Goal: Transaction & Acquisition: Purchase product/service

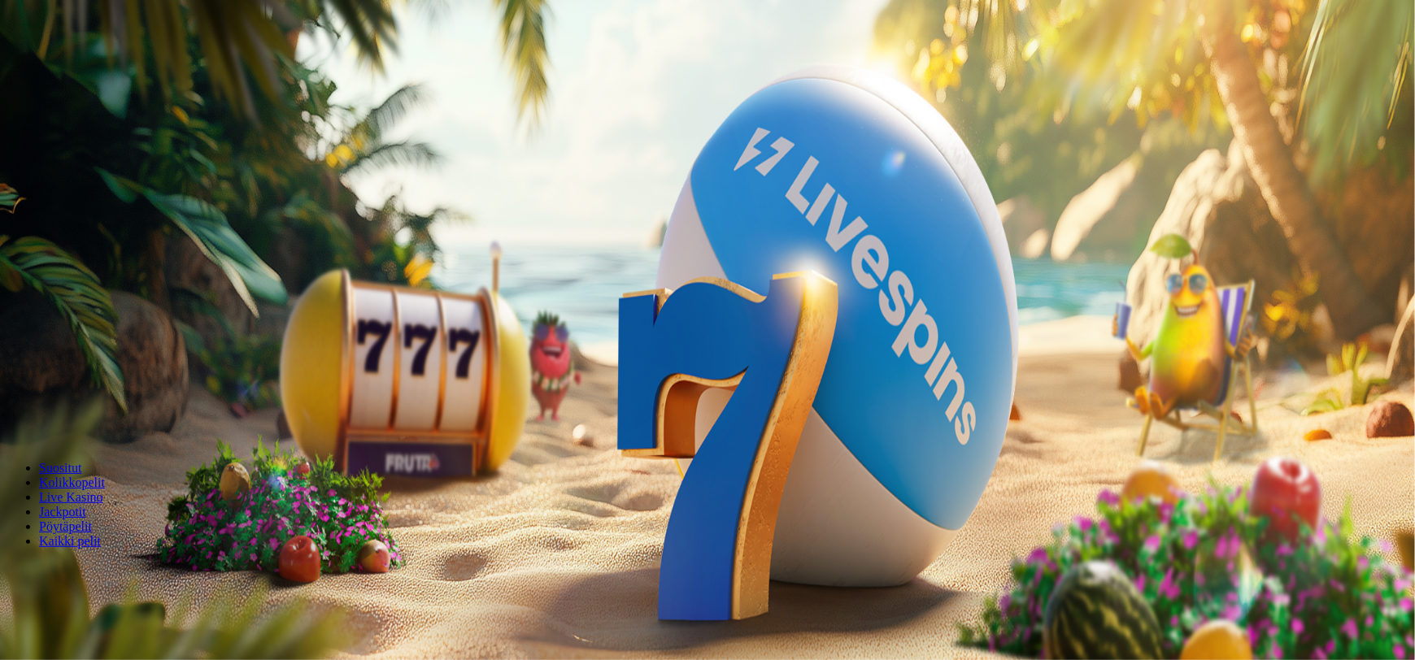
click at [93, 65] on span "Kirjaudu" at bounding box center [113, 59] width 40 height 12
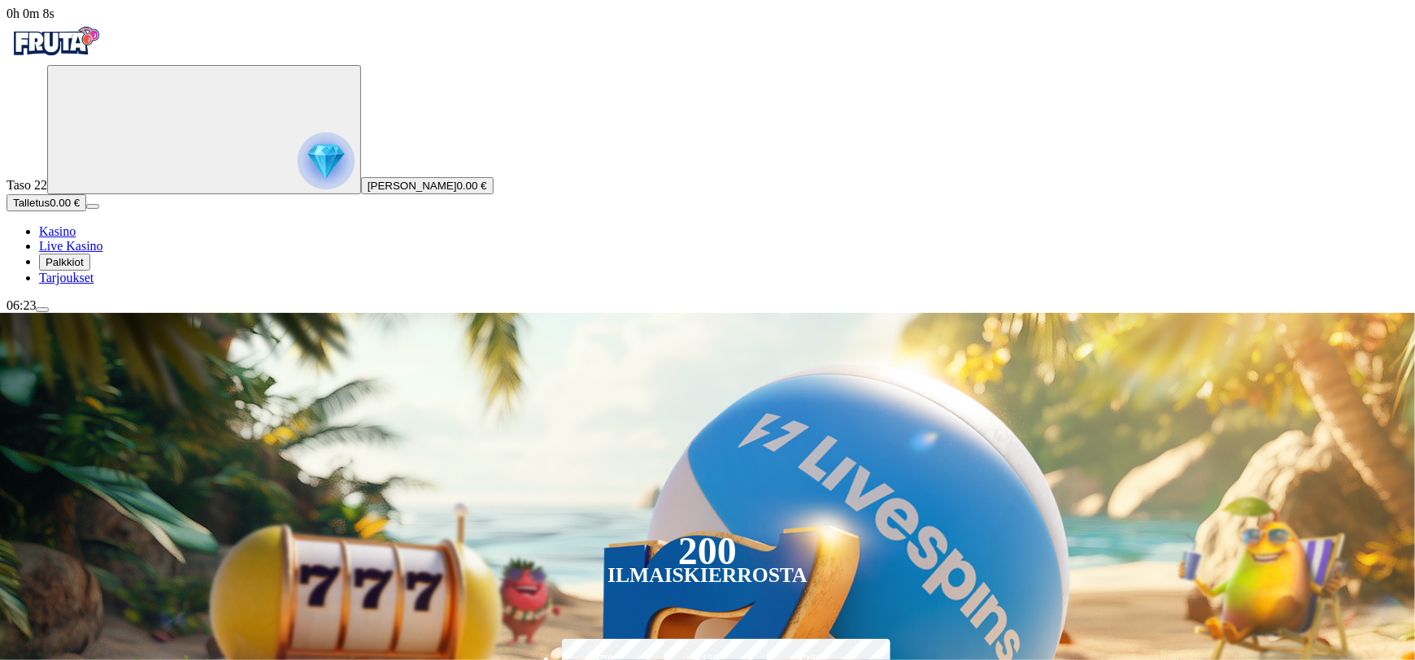
click at [94, 285] on span "Tarjoukset" at bounding box center [66, 278] width 54 height 14
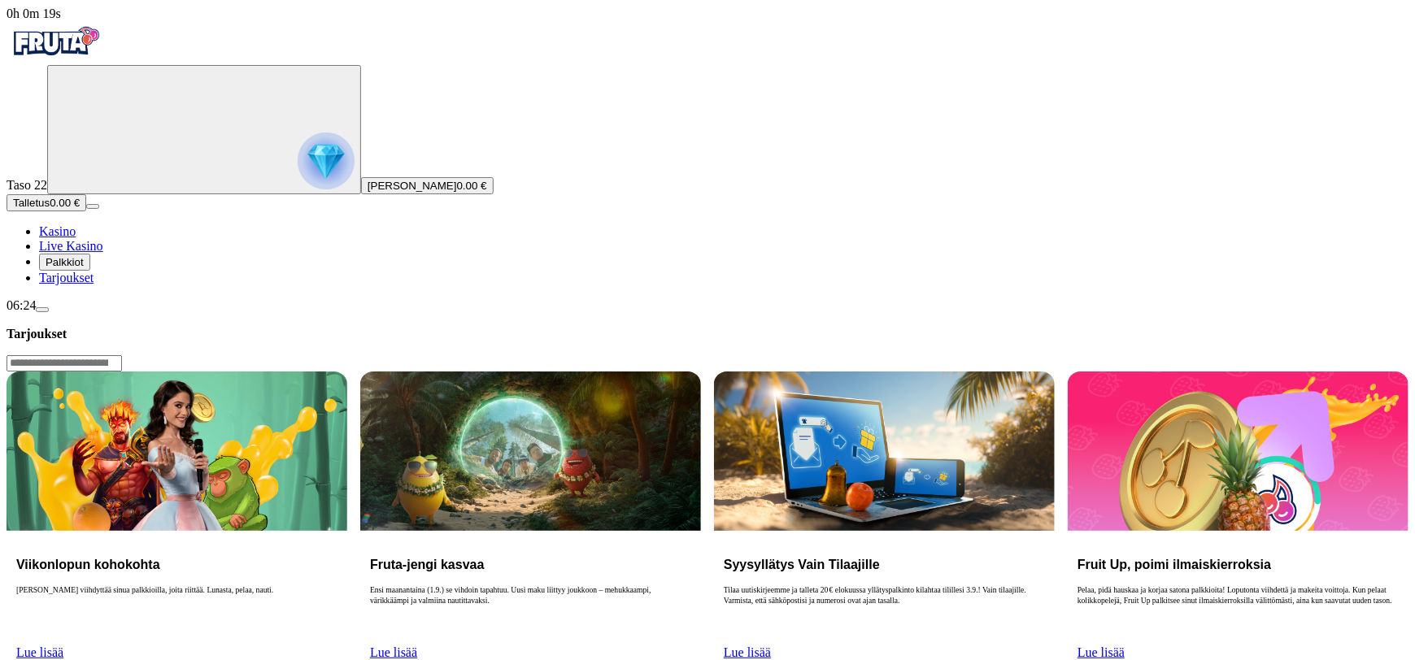
click at [63, 646] on link "Lue lisää" at bounding box center [39, 653] width 47 height 14
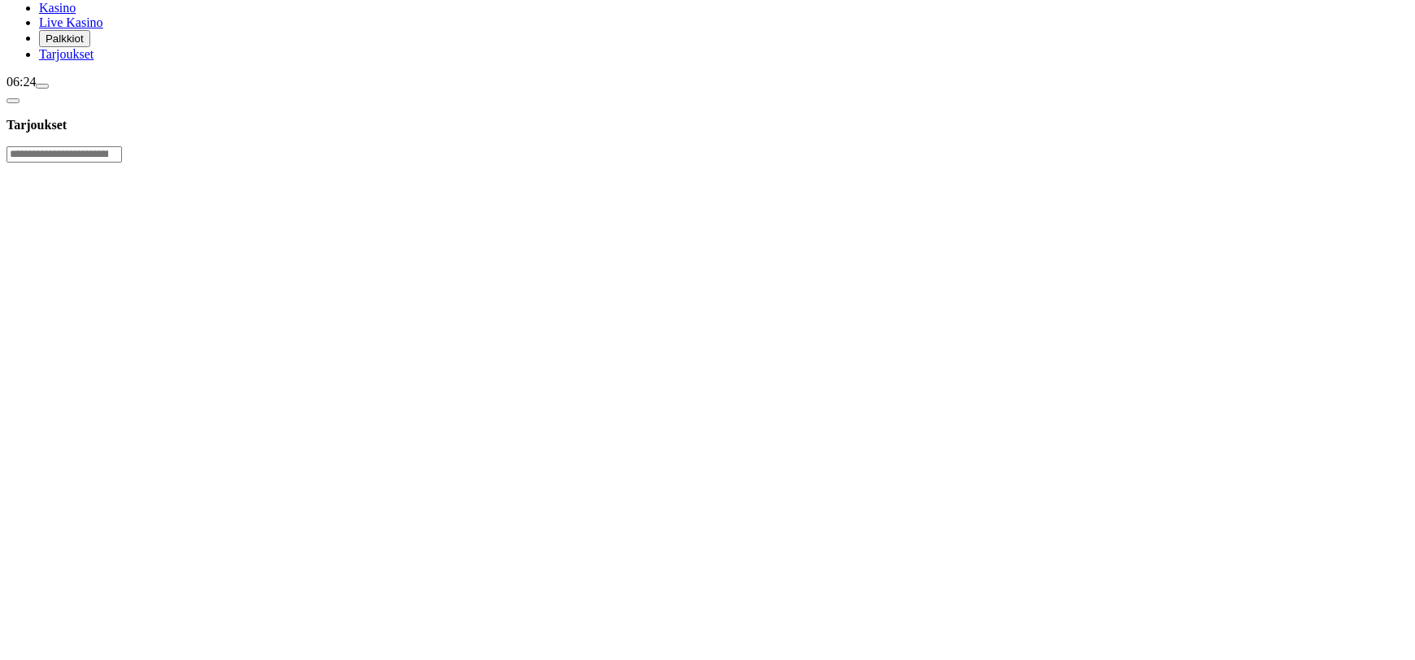
scroll to position [324, 0]
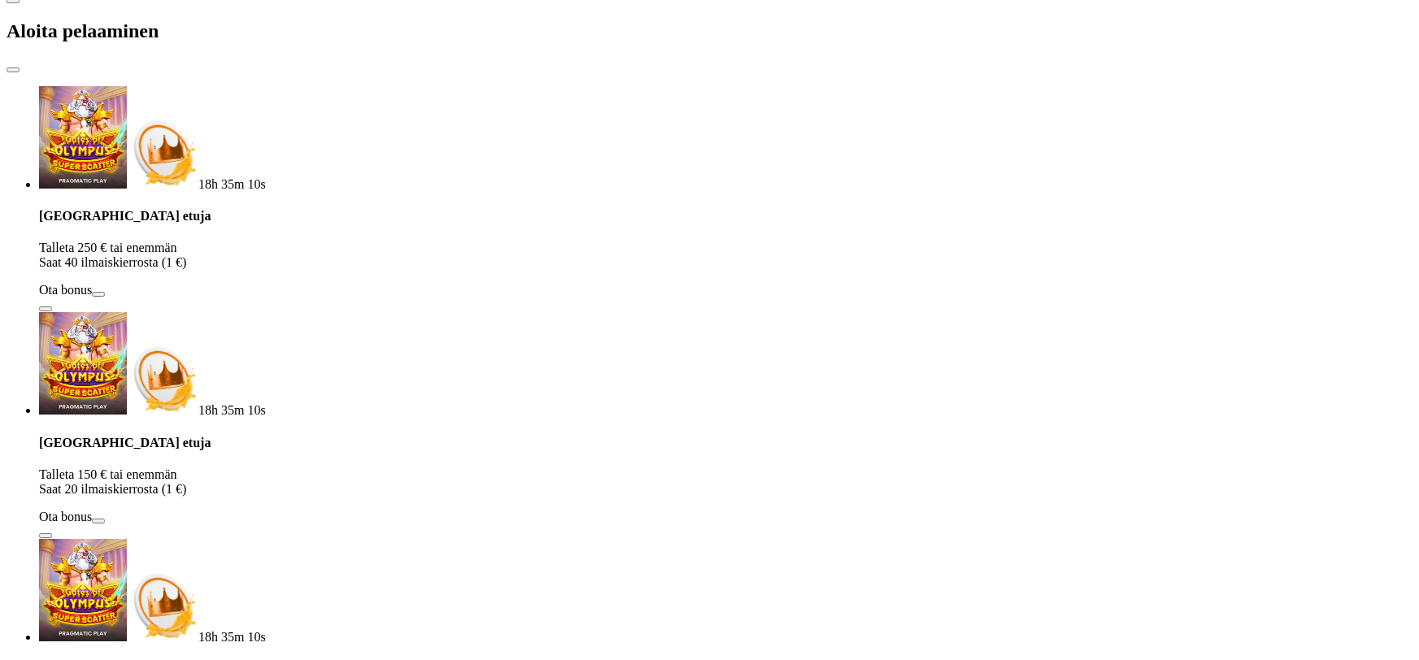
drag, startPoint x: 218, startPoint y: 340, endPoint x: 83, endPoint y: 307, distance: 139.0
click at [82, 312] on div "0h 0m 35s Taso 22 [PERSON_NAME] 0.00 € Talletus 0.00 € Kasino Live Kasino Palkk…" at bounding box center [710, 475] width 1406 height 1585
type input "**"
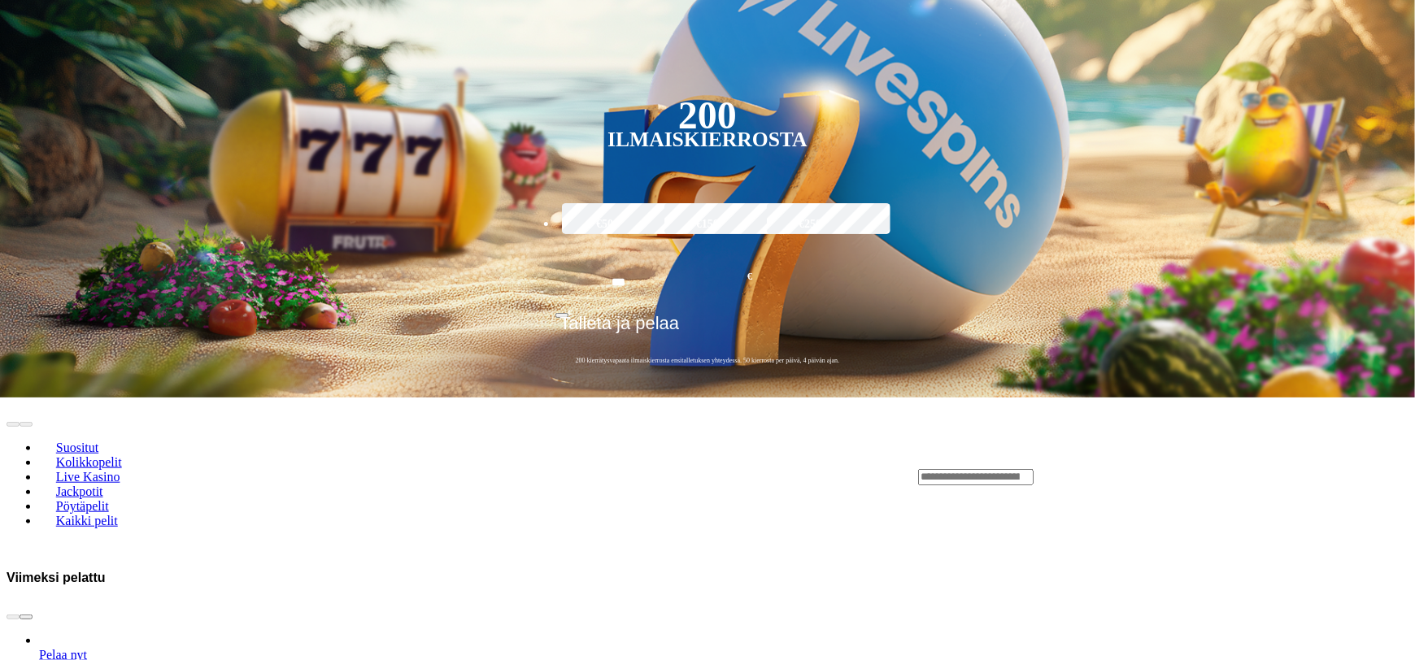
scroll to position [633, 0]
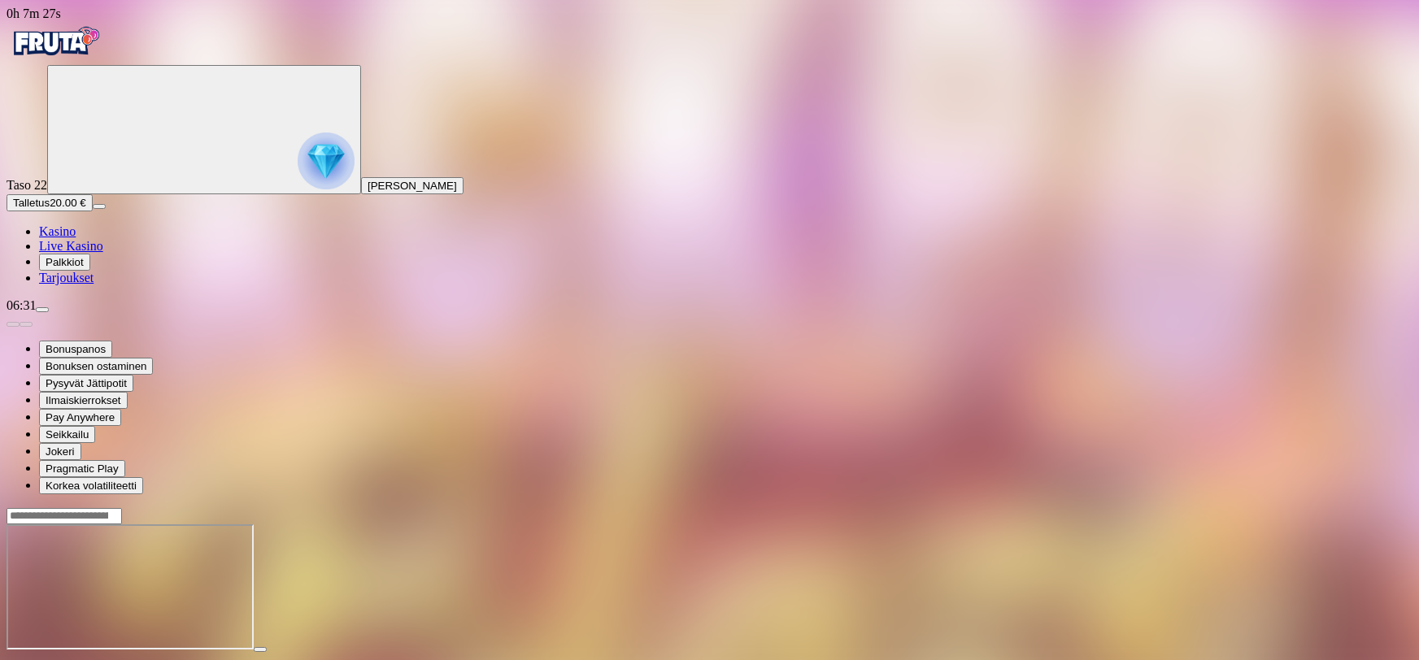
click at [13, 659] on span "close icon" at bounding box center [13, 664] width 0 height 0
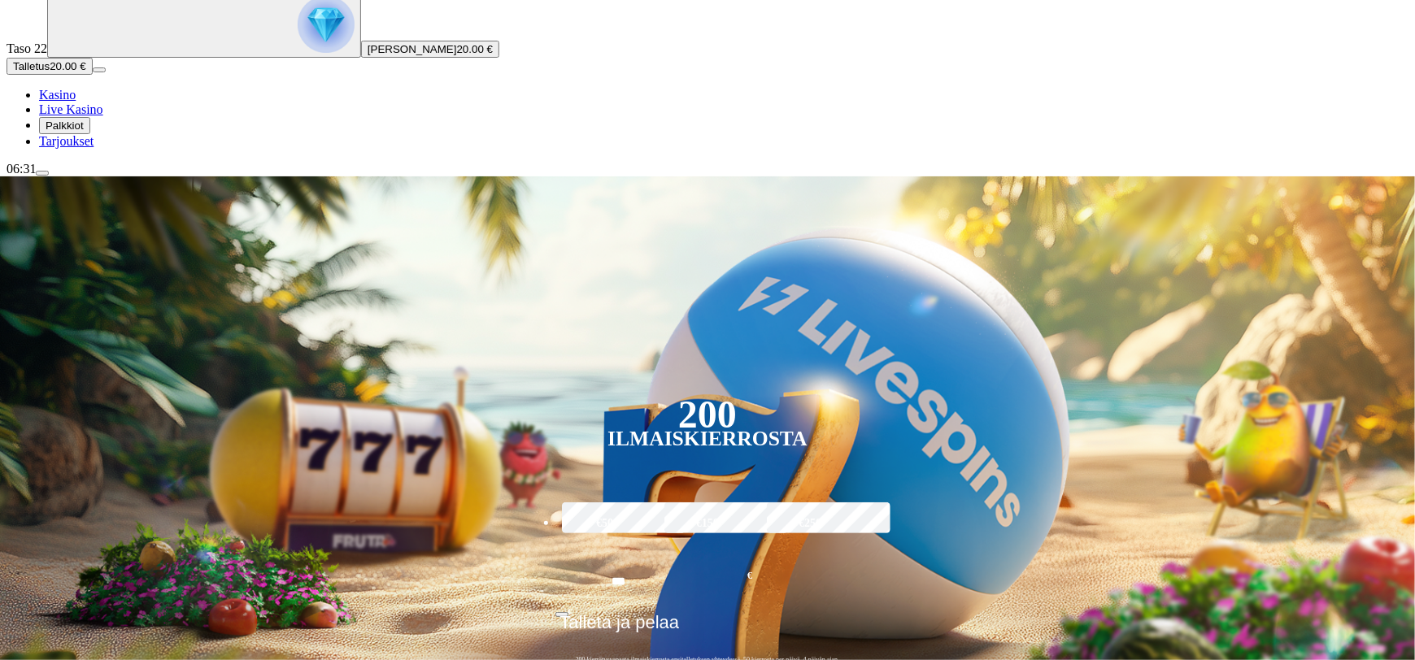
scroll to position [163, 0]
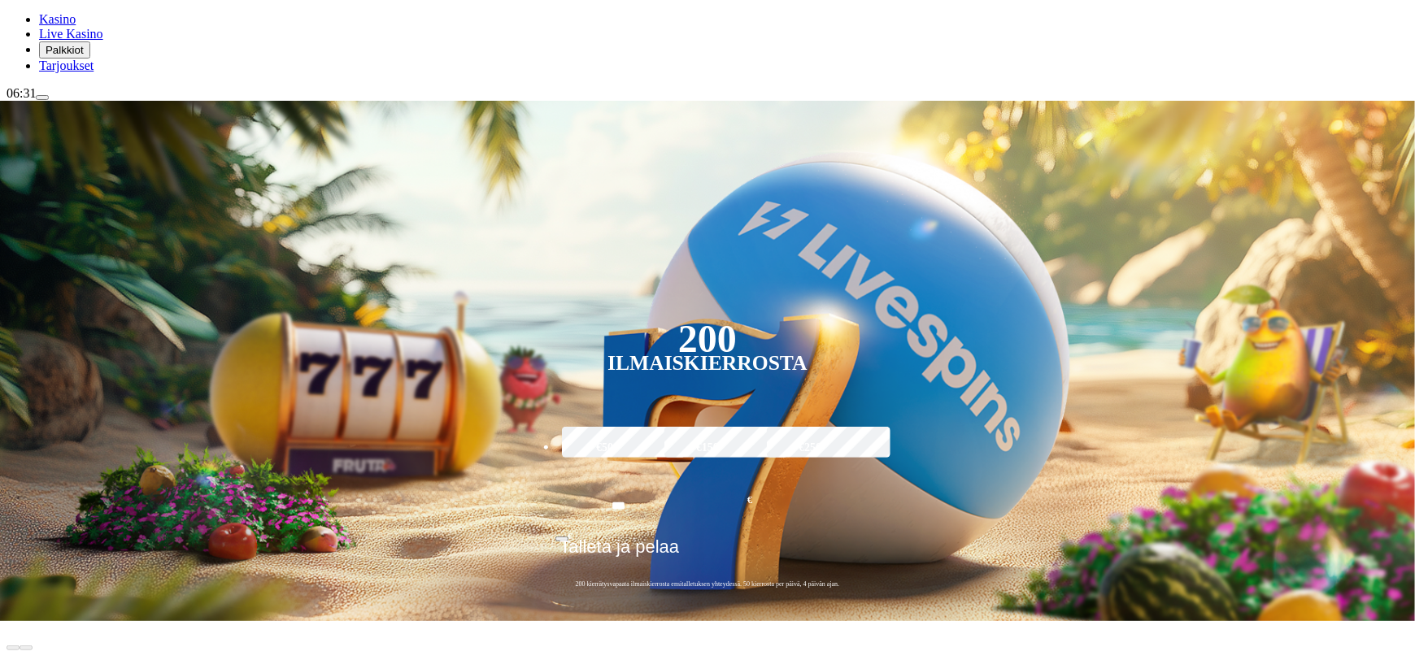
scroll to position [214, 0]
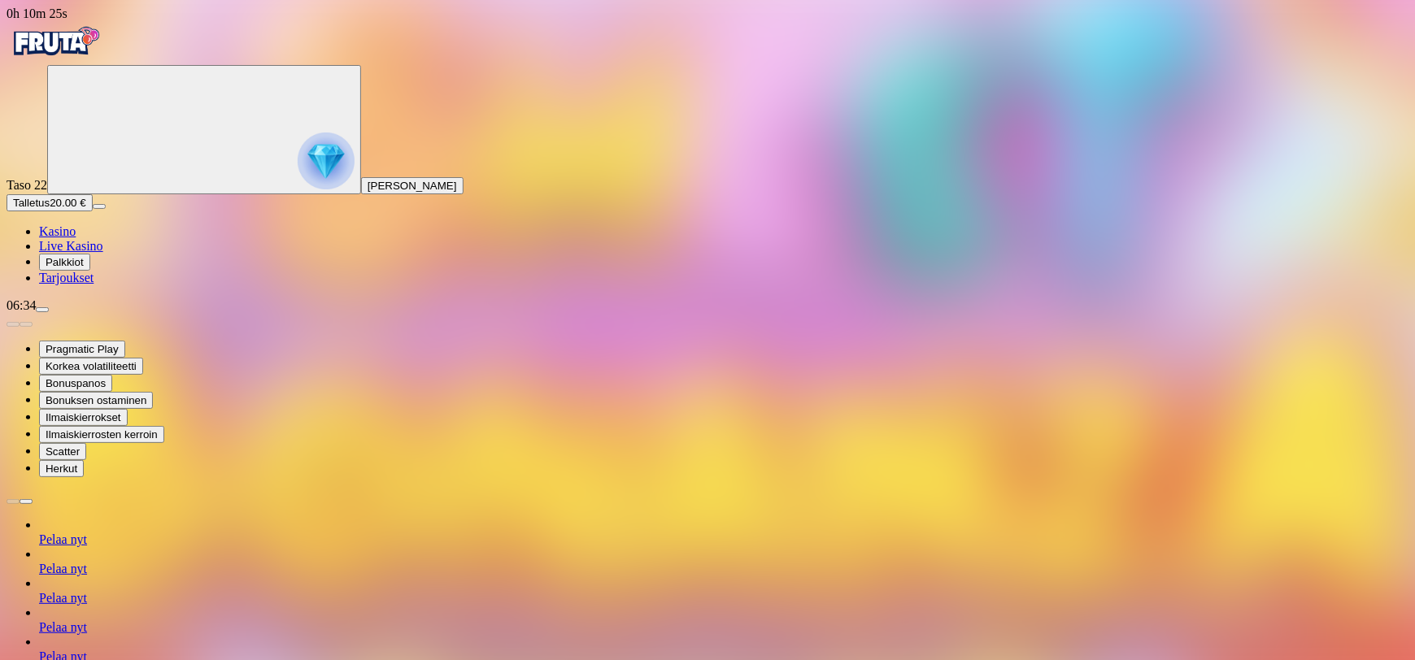
click at [68, 238] on span "Kasino" at bounding box center [57, 231] width 37 height 14
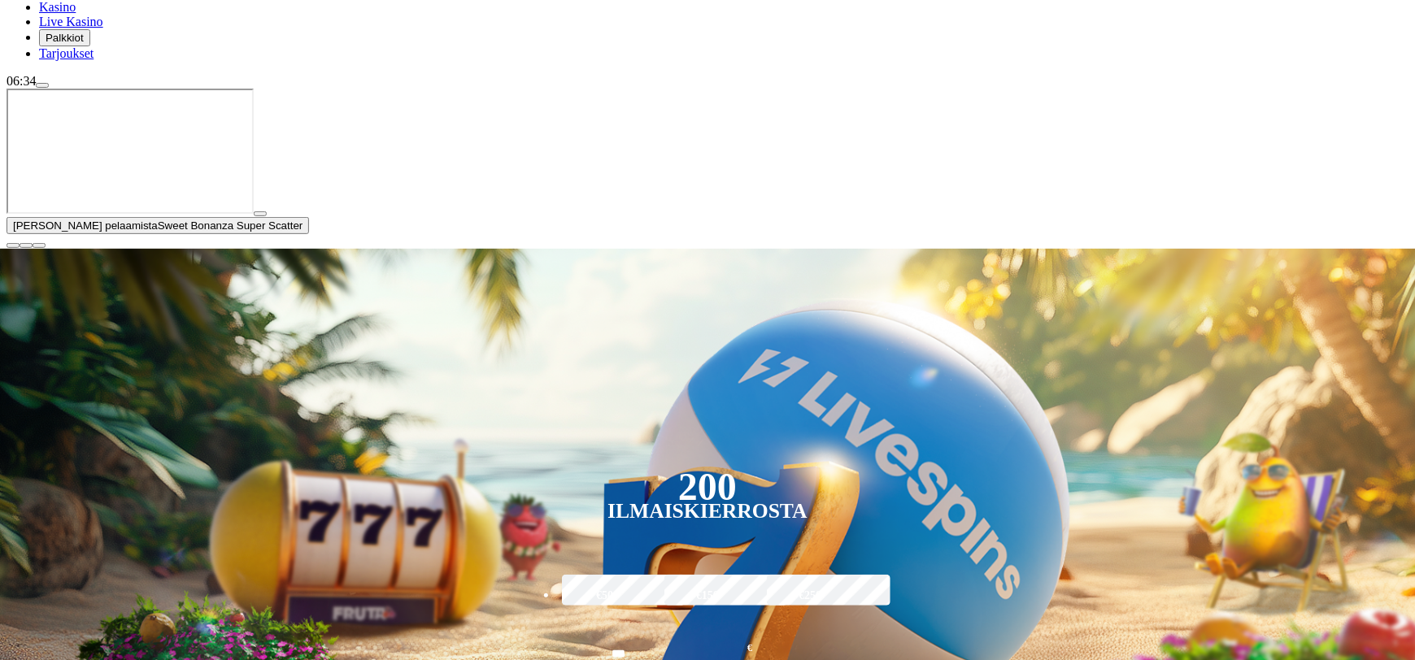
scroll to position [228, 0]
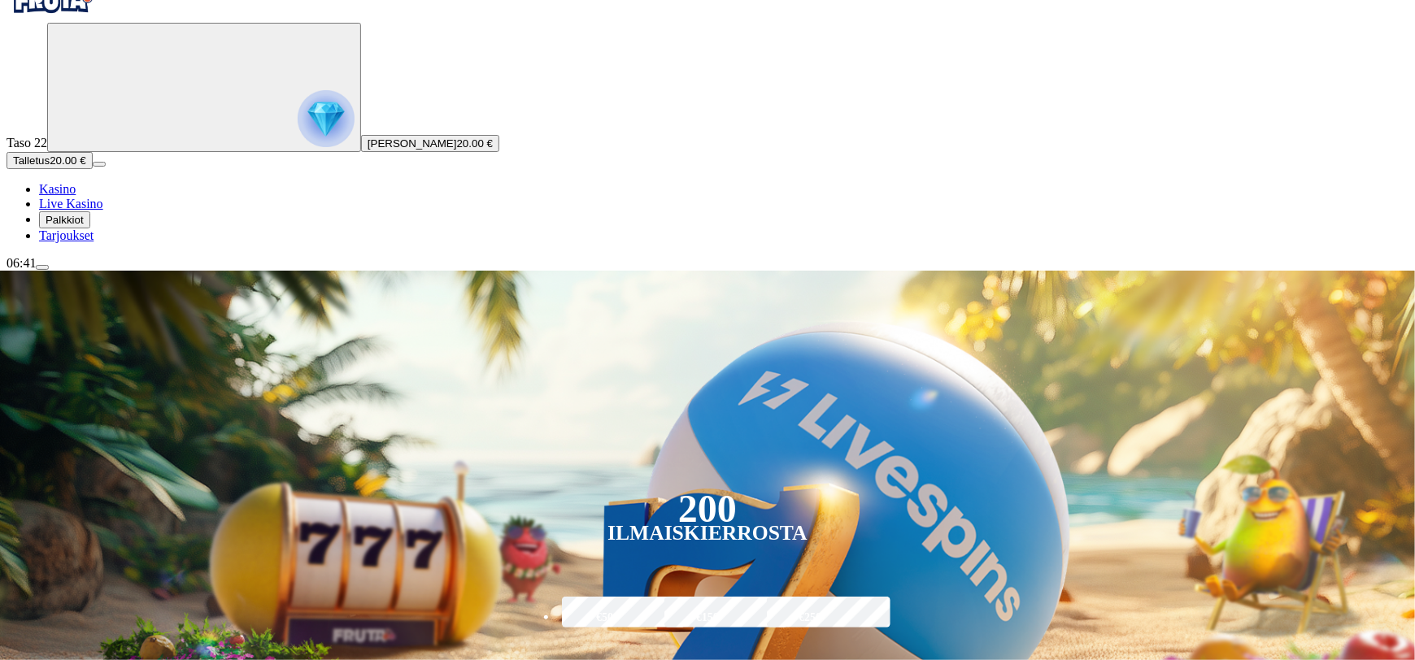
scroll to position [114, 0]
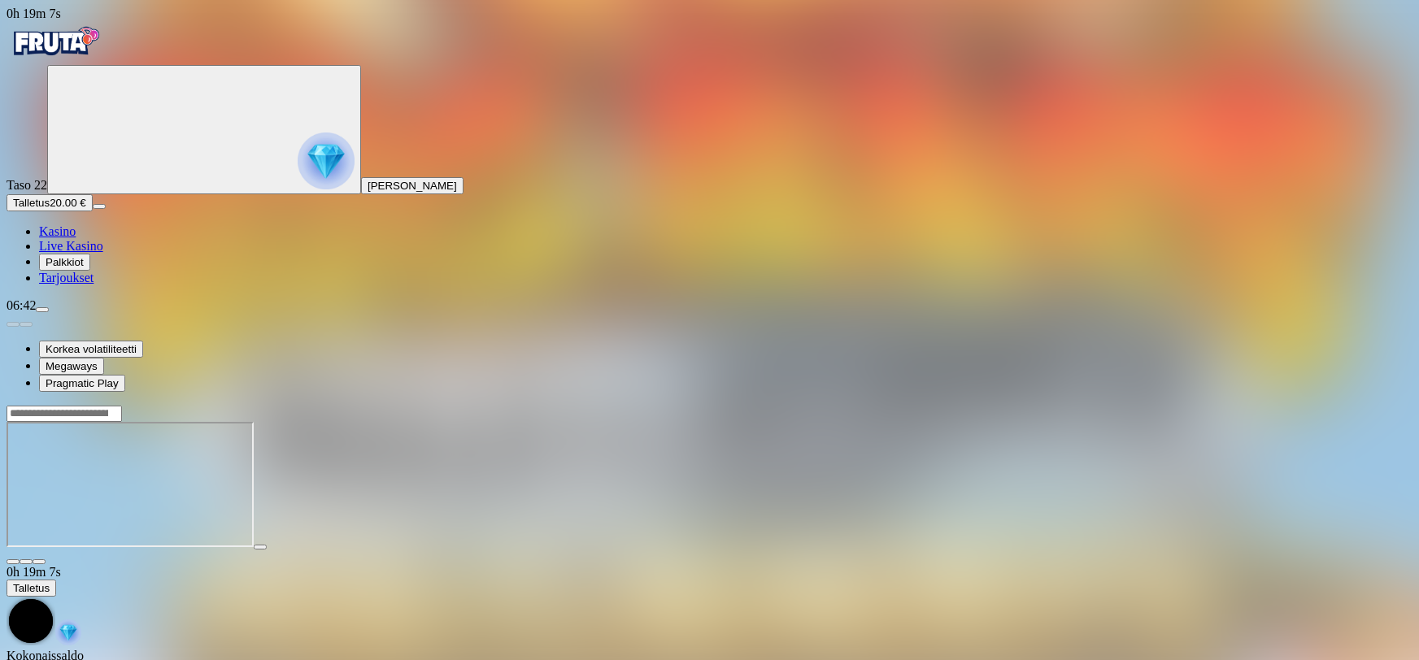
click at [76, 238] on span "Kasino" at bounding box center [57, 231] width 37 height 14
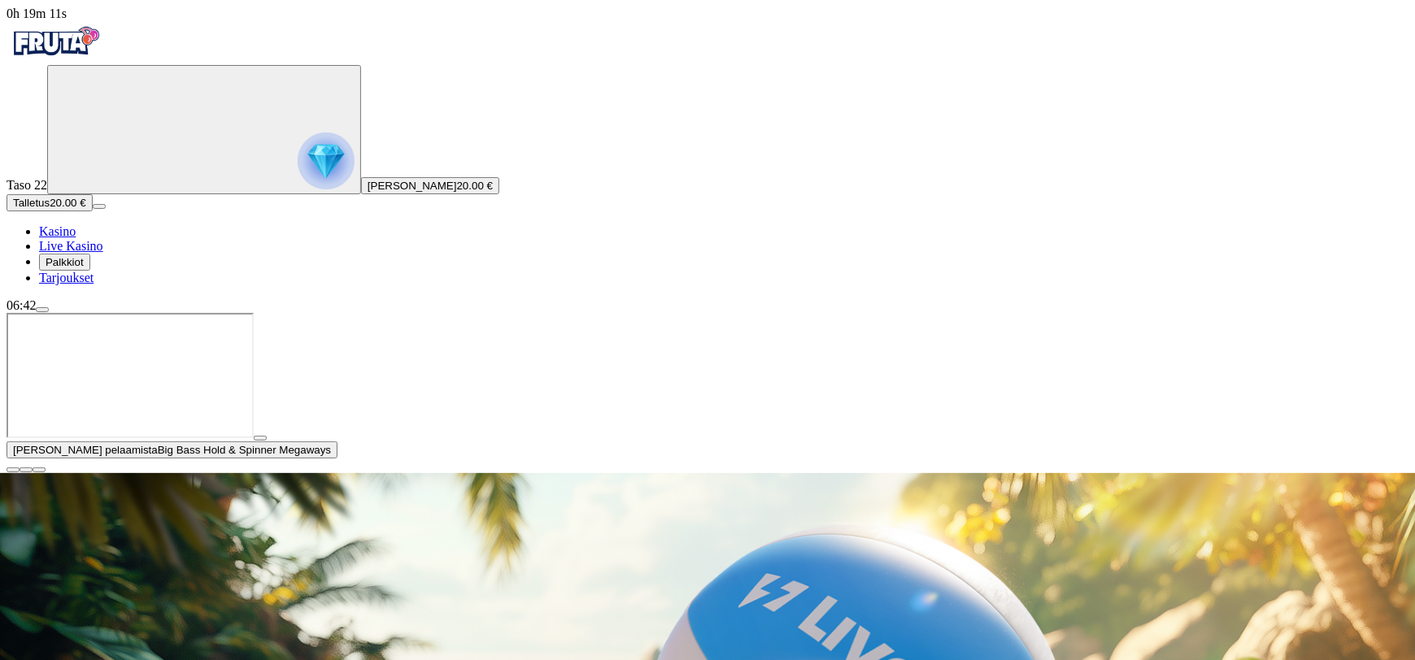
scroll to position [208, 0]
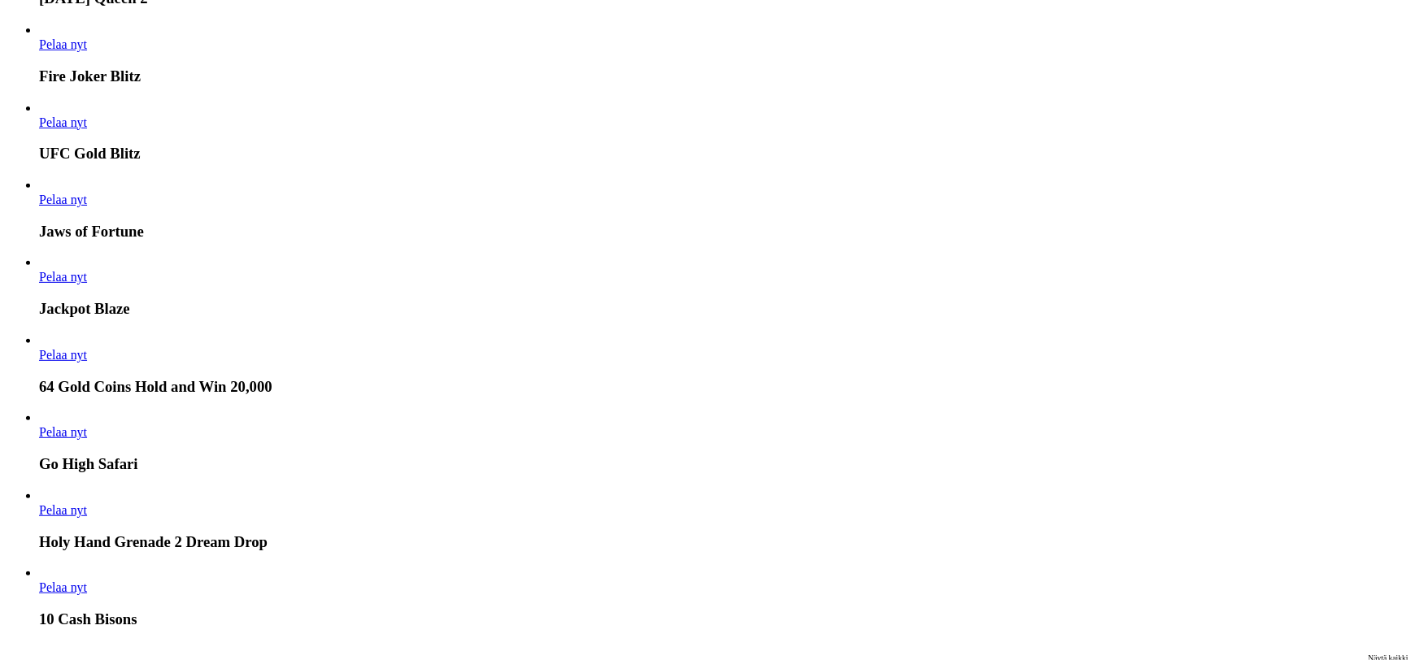
scroll to position [3321, 0]
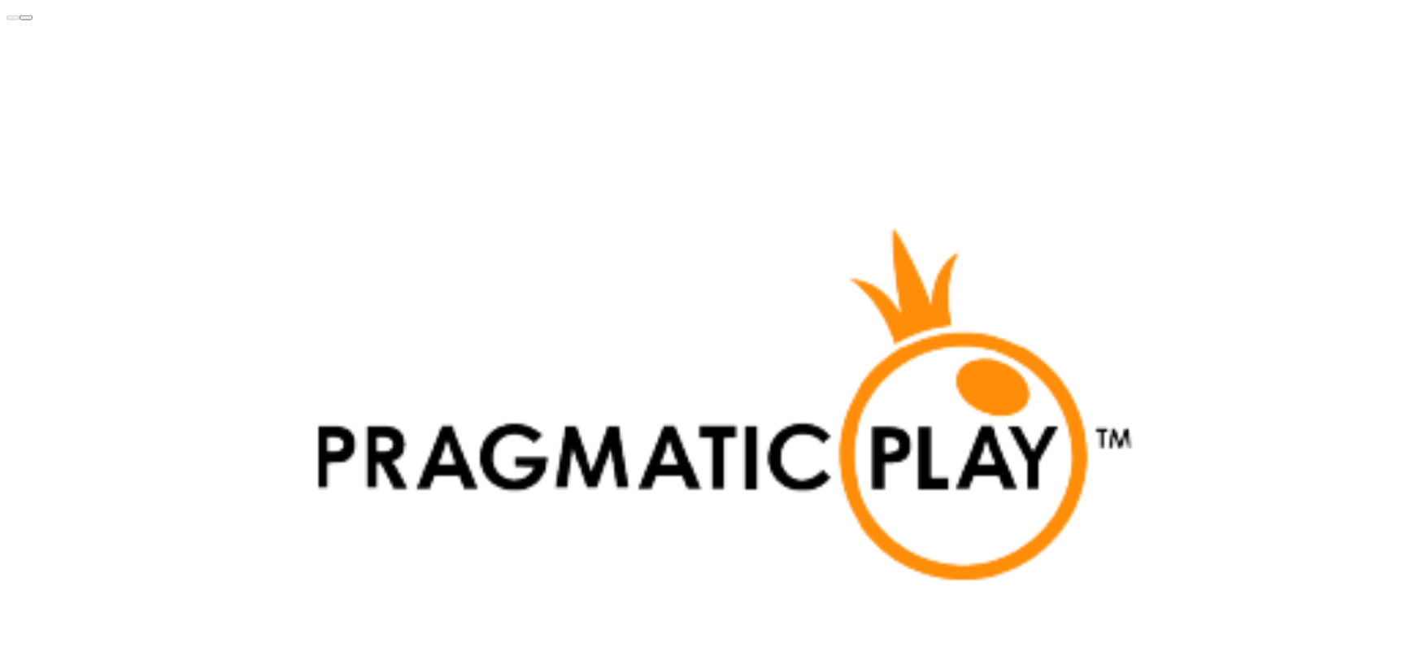
scroll to position [4170, 0]
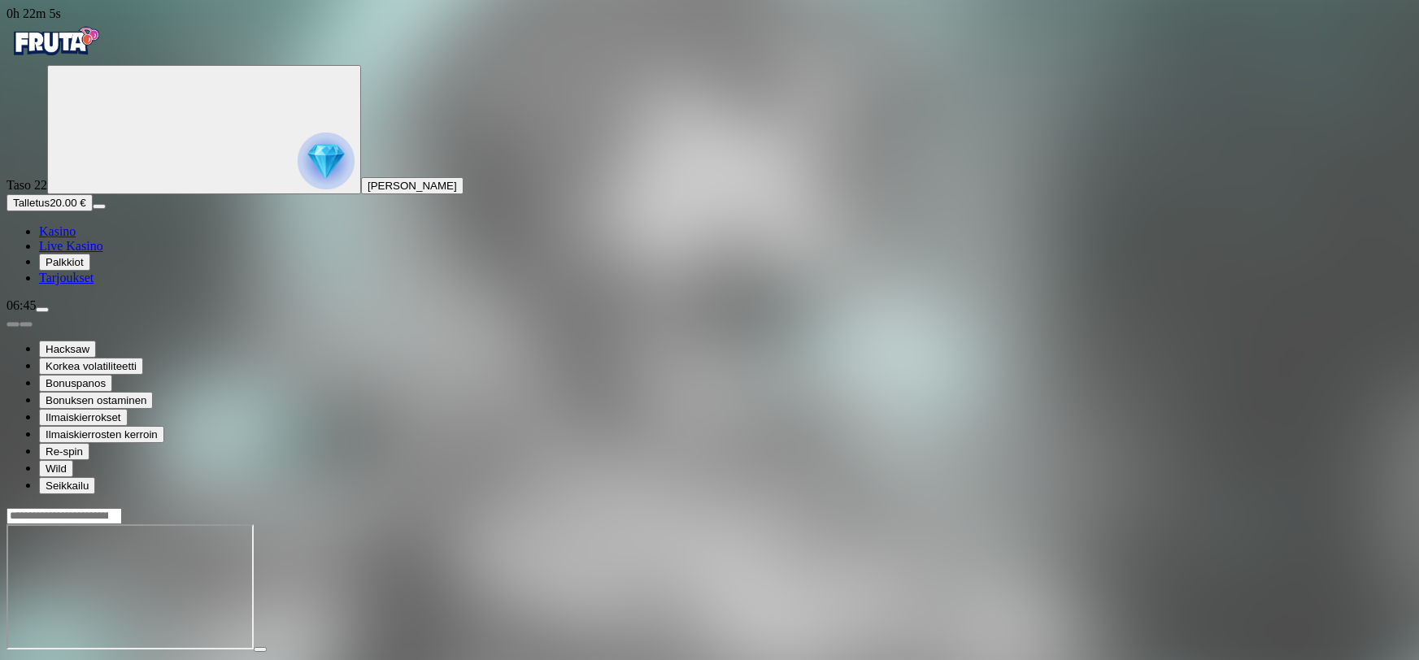
click at [84, 268] on span "Palkkiot" at bounding box center [65, 262] width 38 height 12
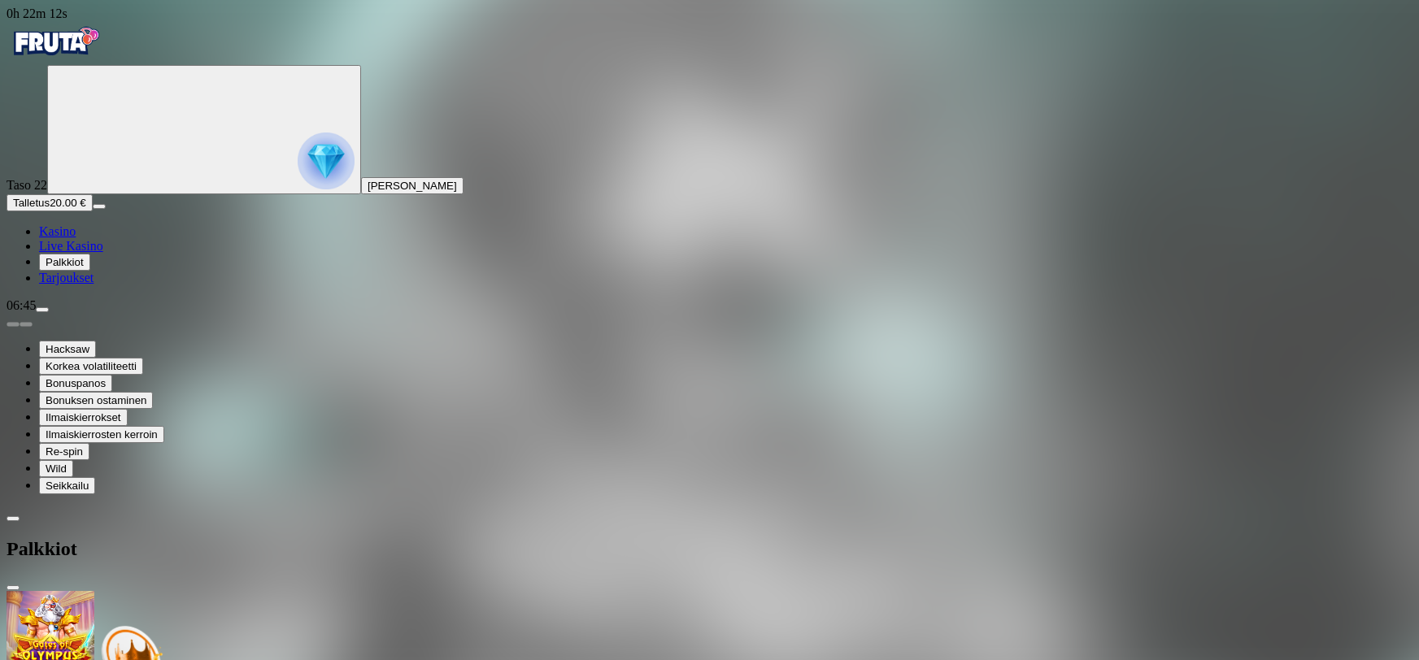
click at [13, 588] on span "close icon" at bounding box center [13, 588] width 0 height 0
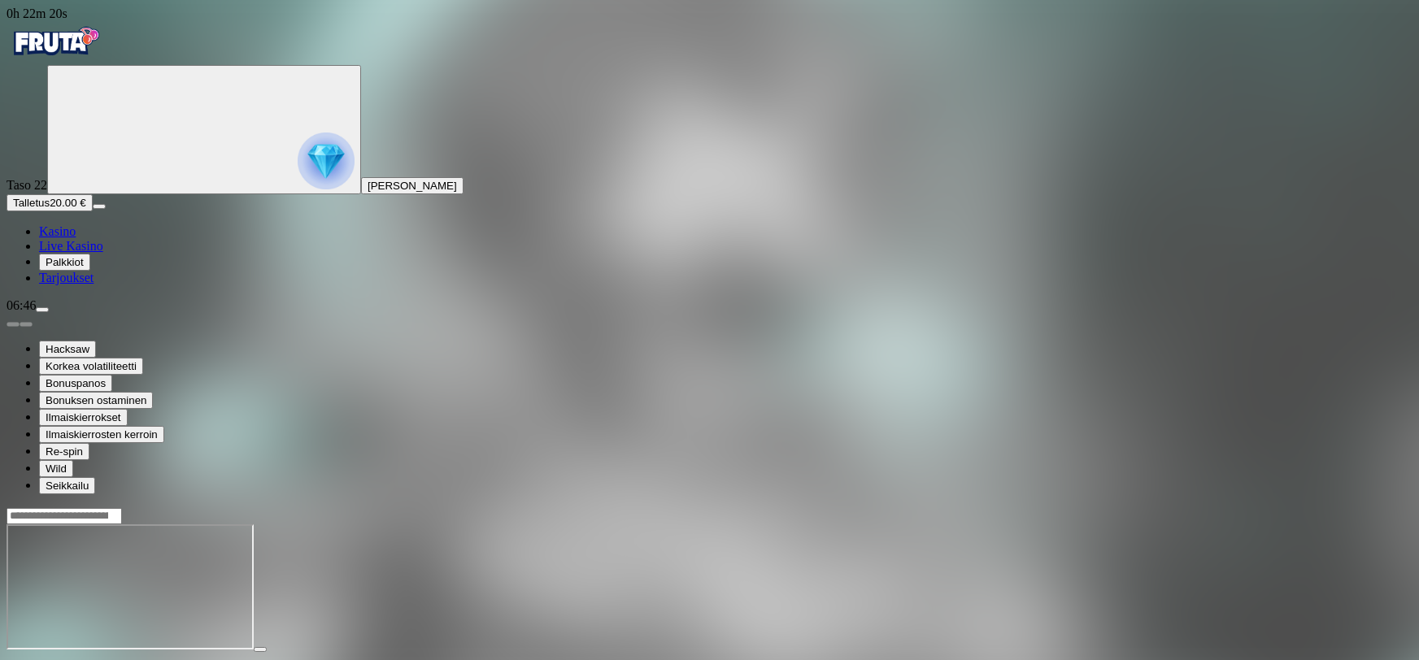
click at [84, 268] on span "Palkkiot" at bounding box center [65, 262] width 38 height 12
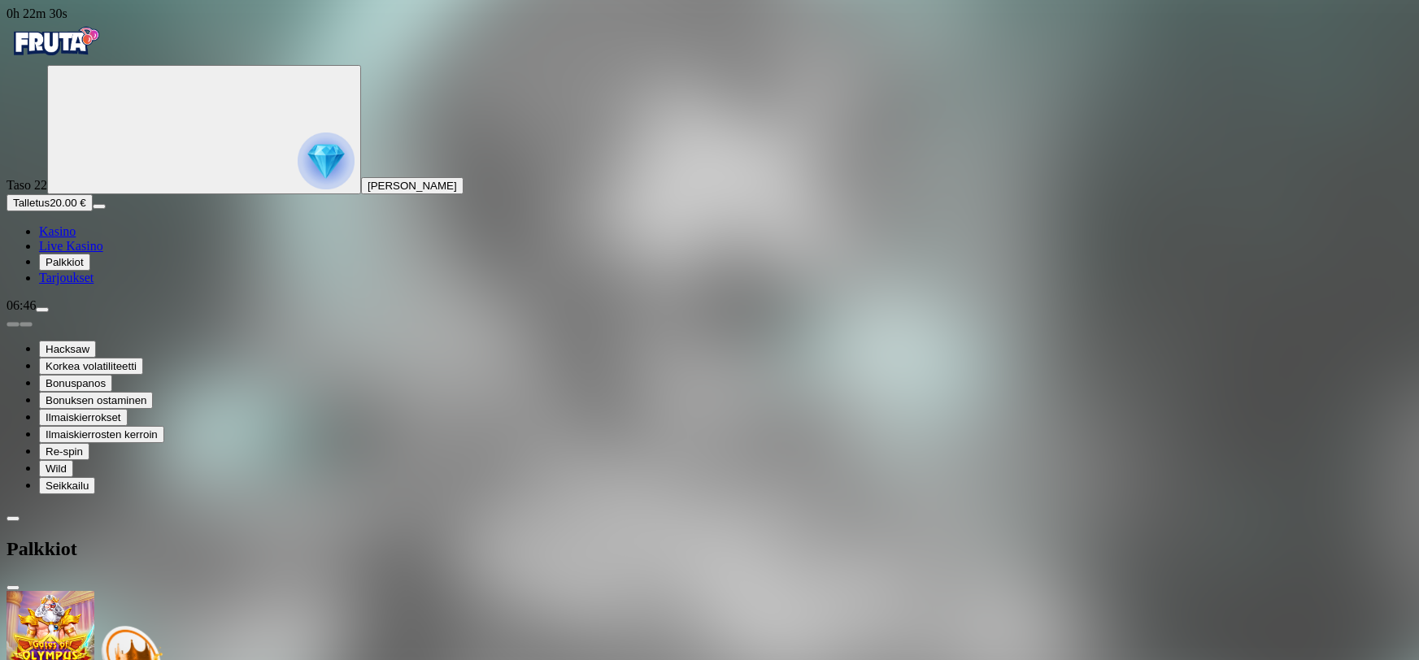
click at [13, 588] on span "close icon" at bounding box center [13, 588] width 0 height 0
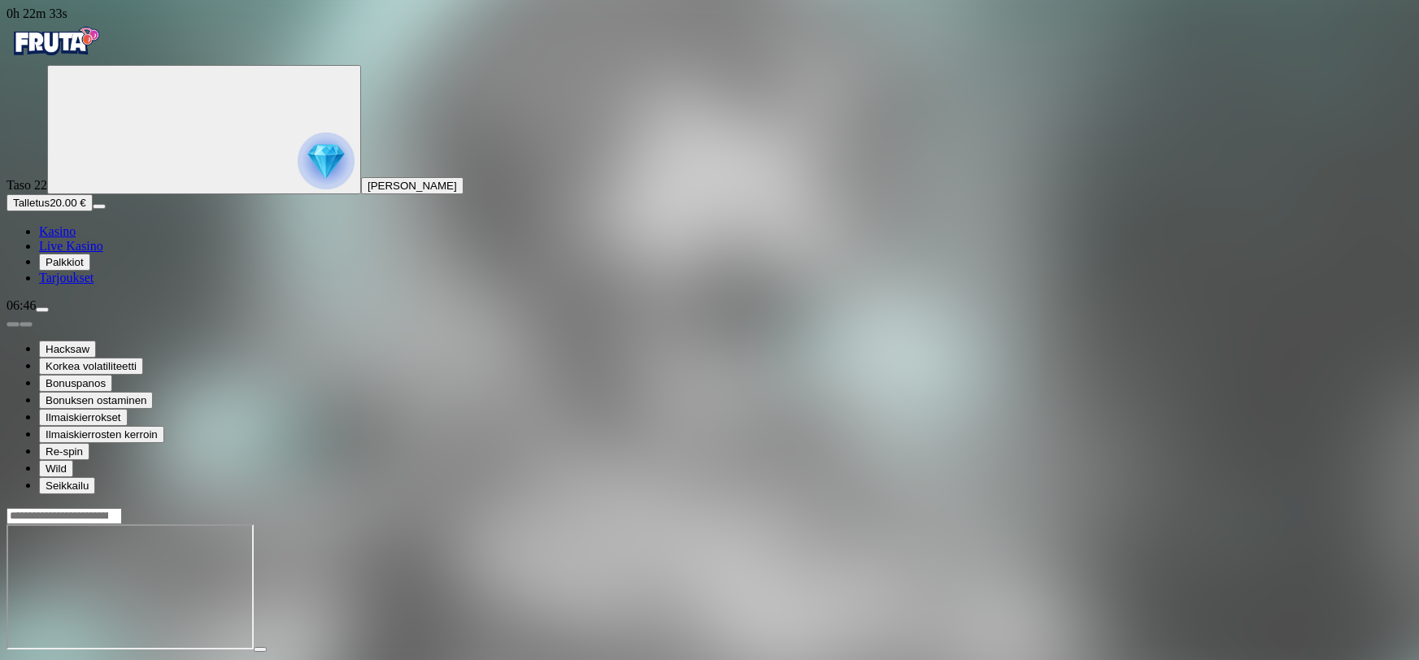
click at [76, 238] on span "Kasino" at bounding box center [57, 231] width 37 height 14
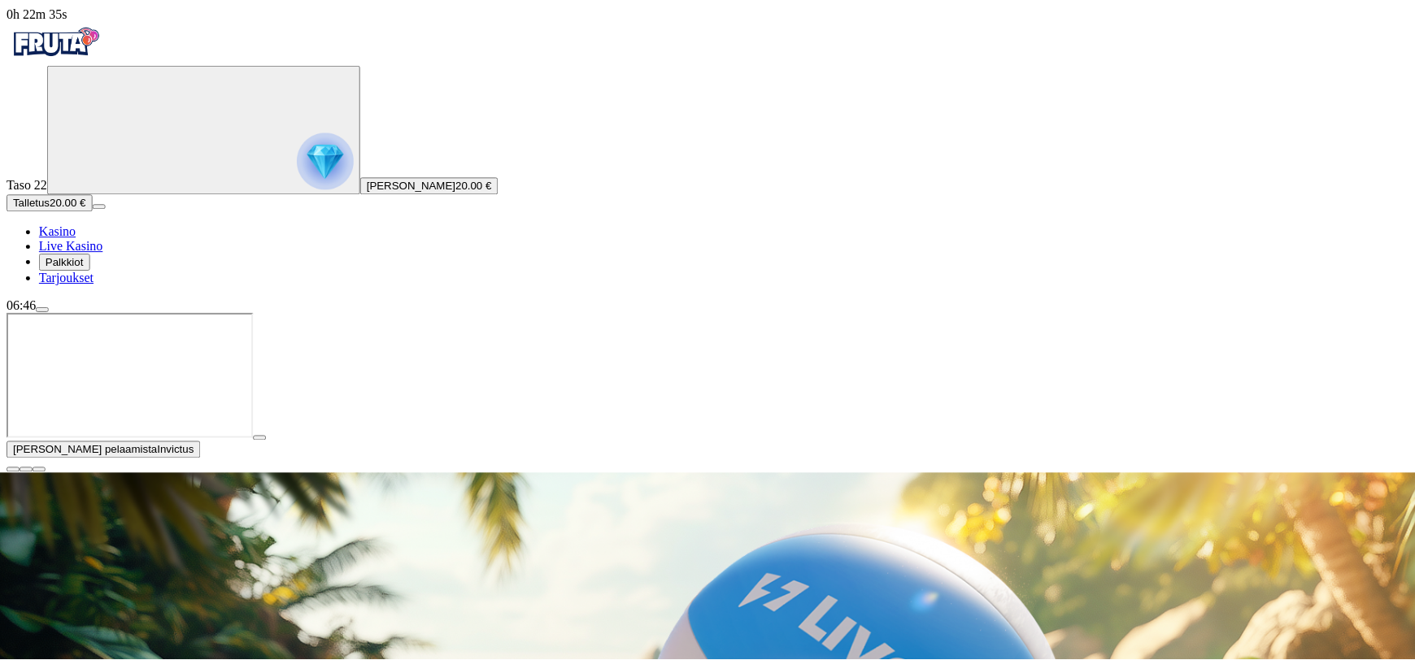
scroll to position [267, 0]
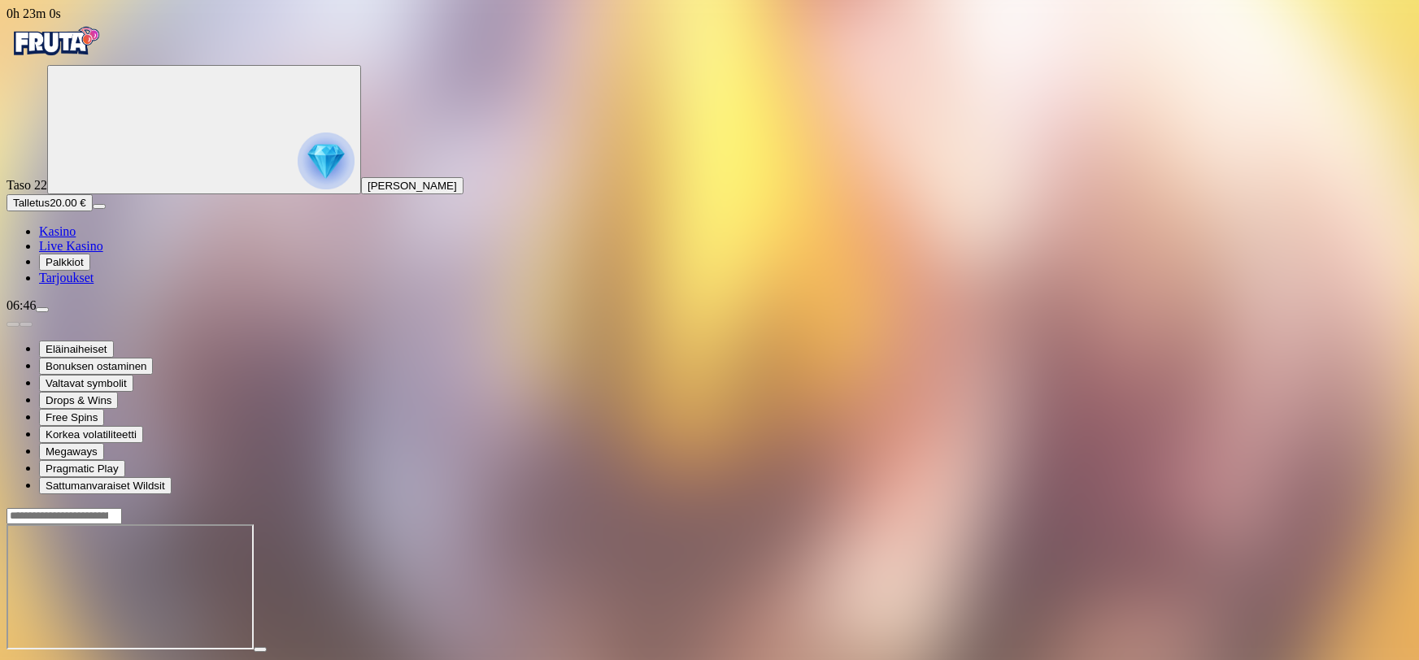
click at [1036, 545] on div at bounding box center [710, 588] width 1406 height 128
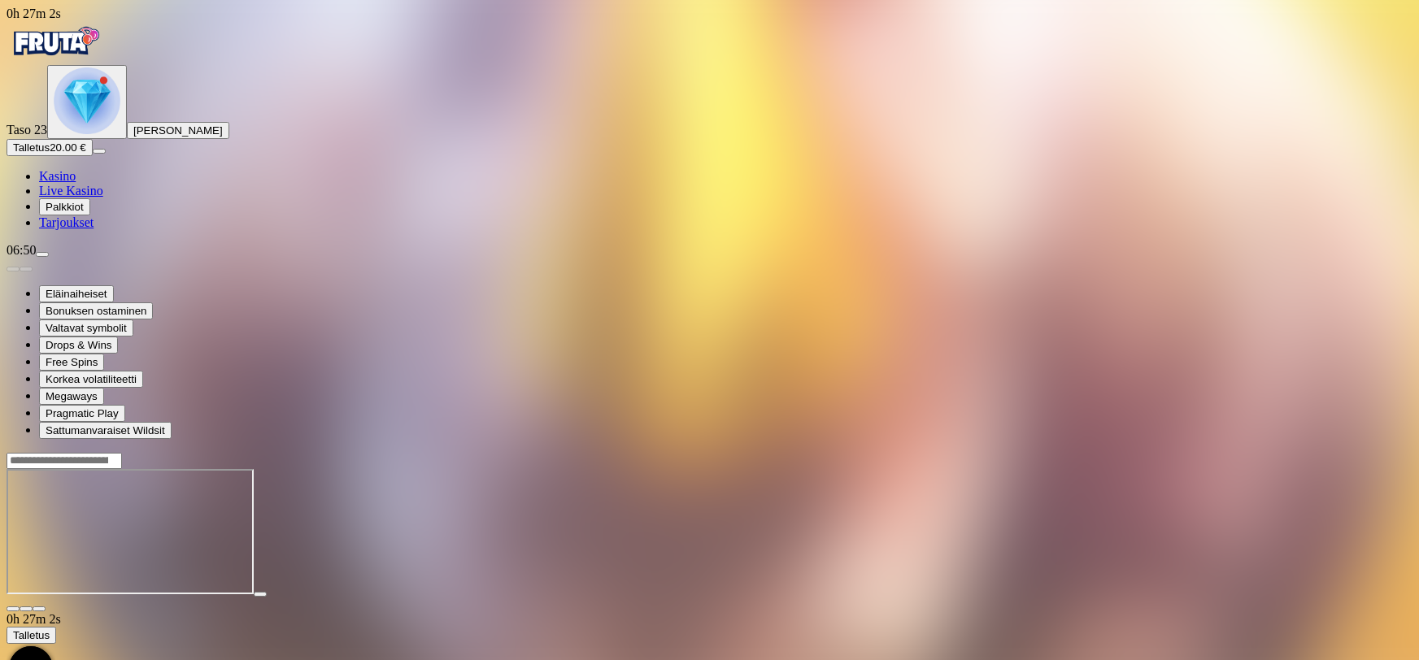
click at [76, 183] on link "Kasino" at bounding box center [57, 176] width 37 height 14
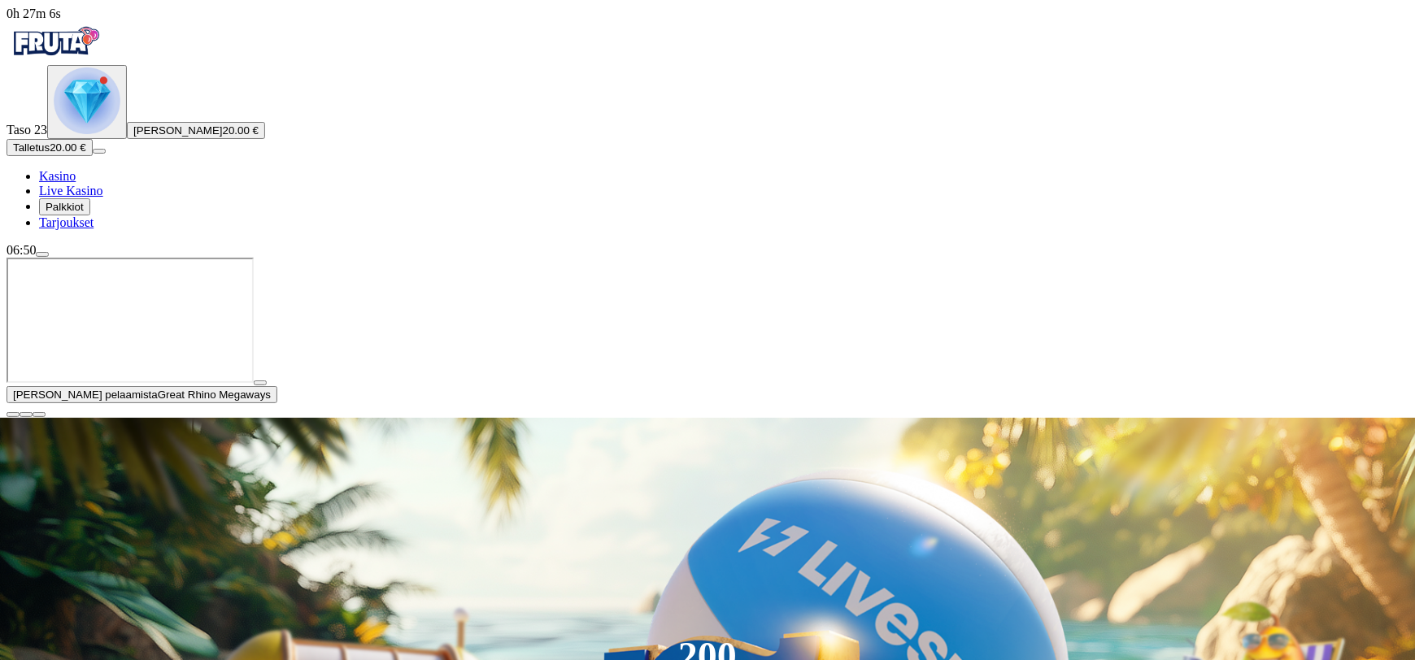
click at [84, 213] on span "Palkkiot" at bounding box center [65, 207] width 38 height 12
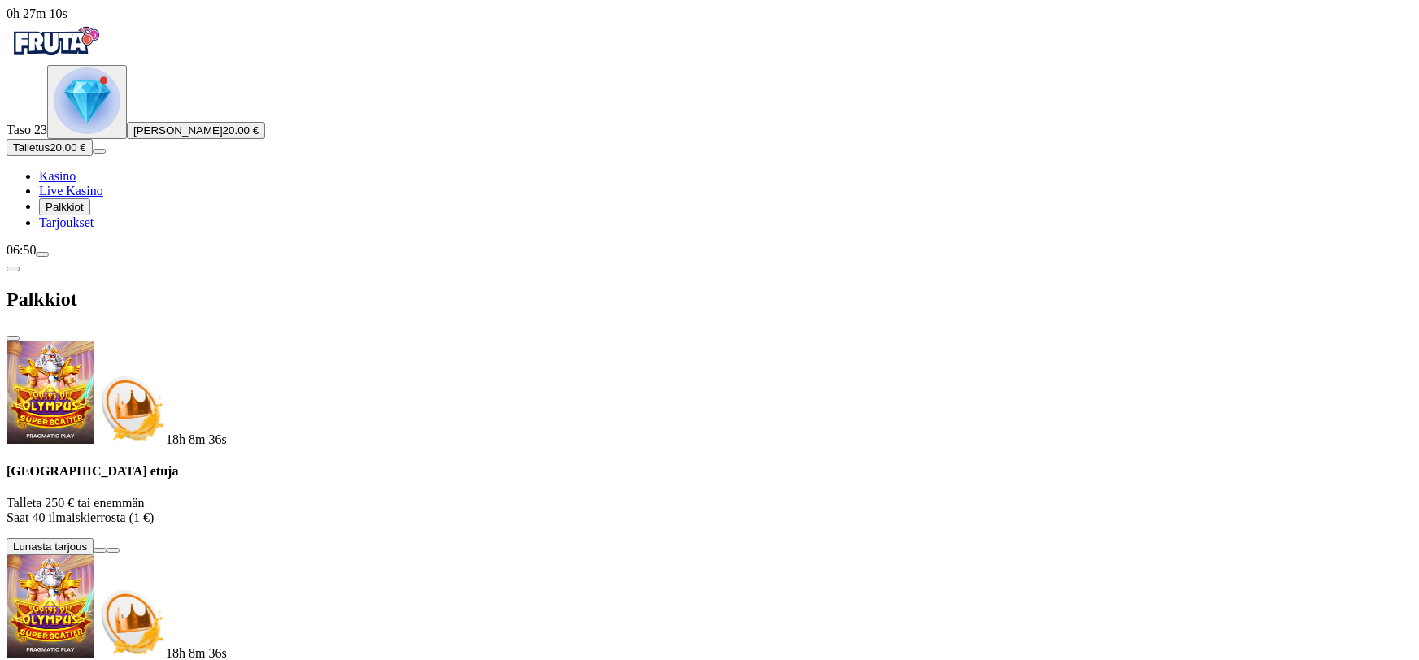
scroll to position [182, 0]
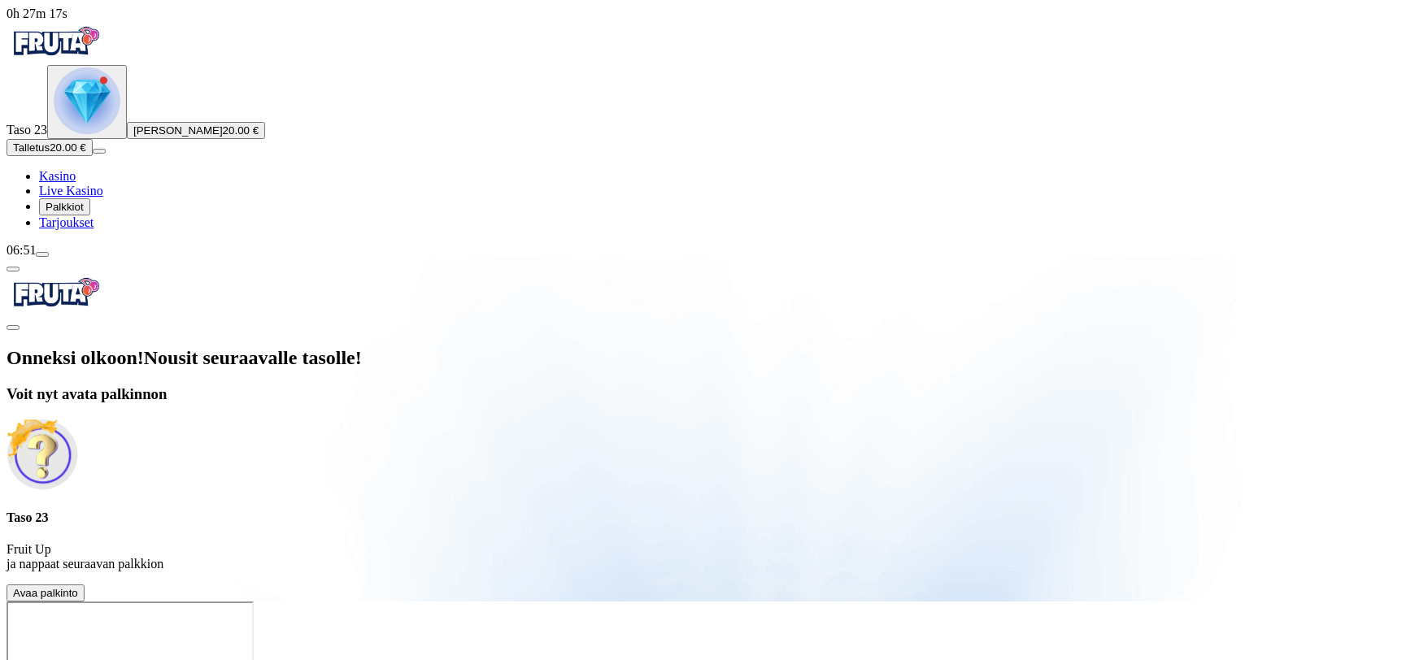
click at [78, 587] on span "Avaa palkinto" at bounding box center [45, 593] width 65 height 12
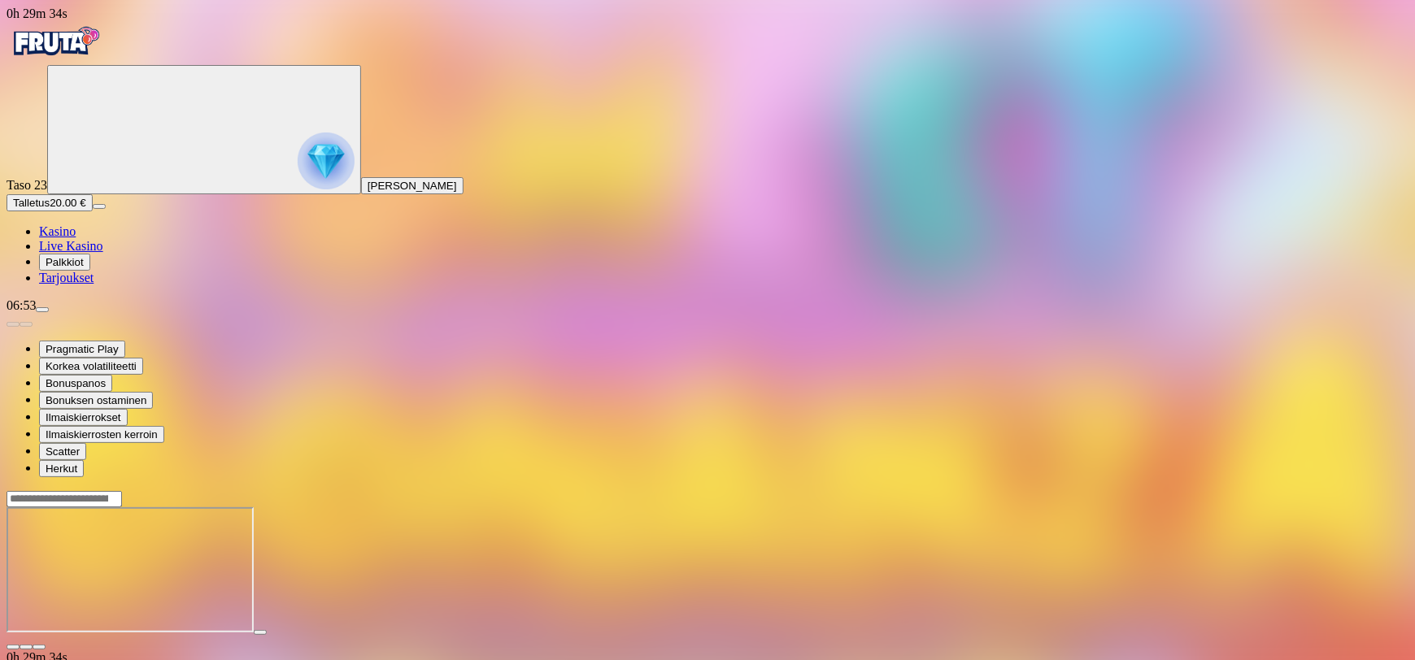
click at [76, 238] on span "Kasino" at bounding box center [57, 231] width 37 height 14
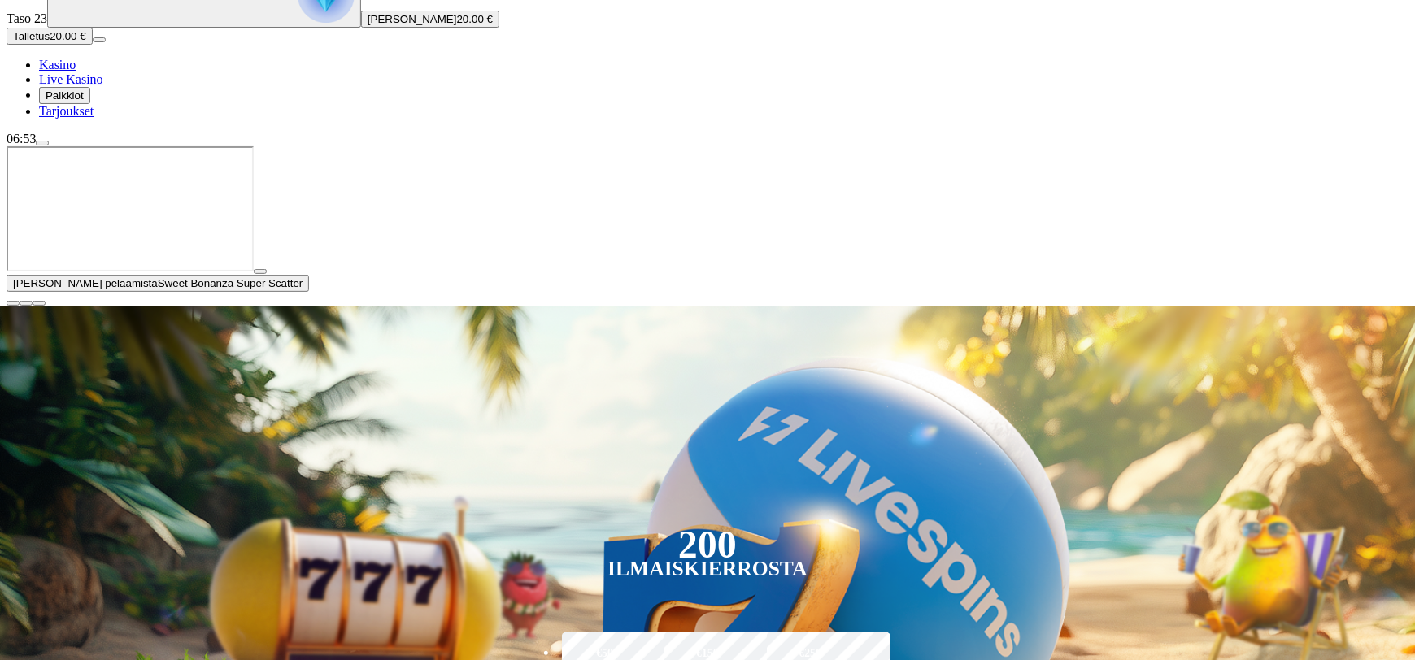
scroll to position [248, 0]
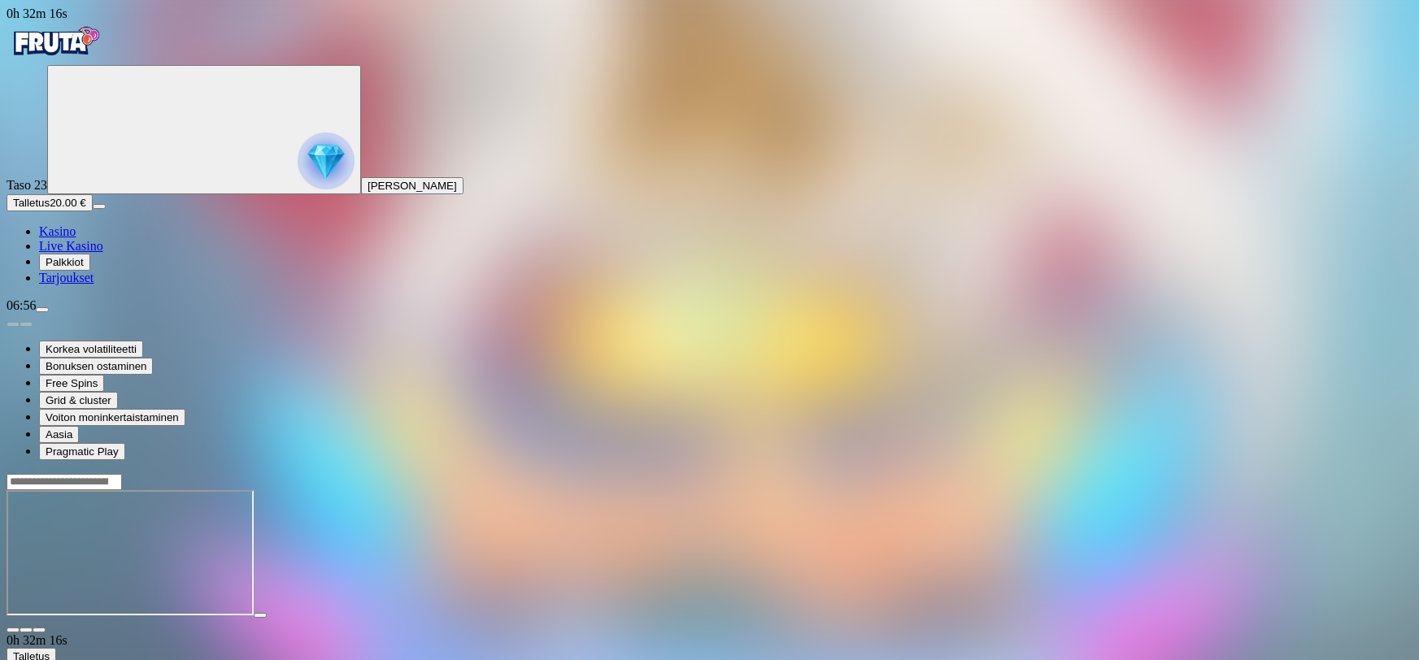
click at [76, 238] on span "Kasino" at bounding box center [57, 231] width 37 height 14
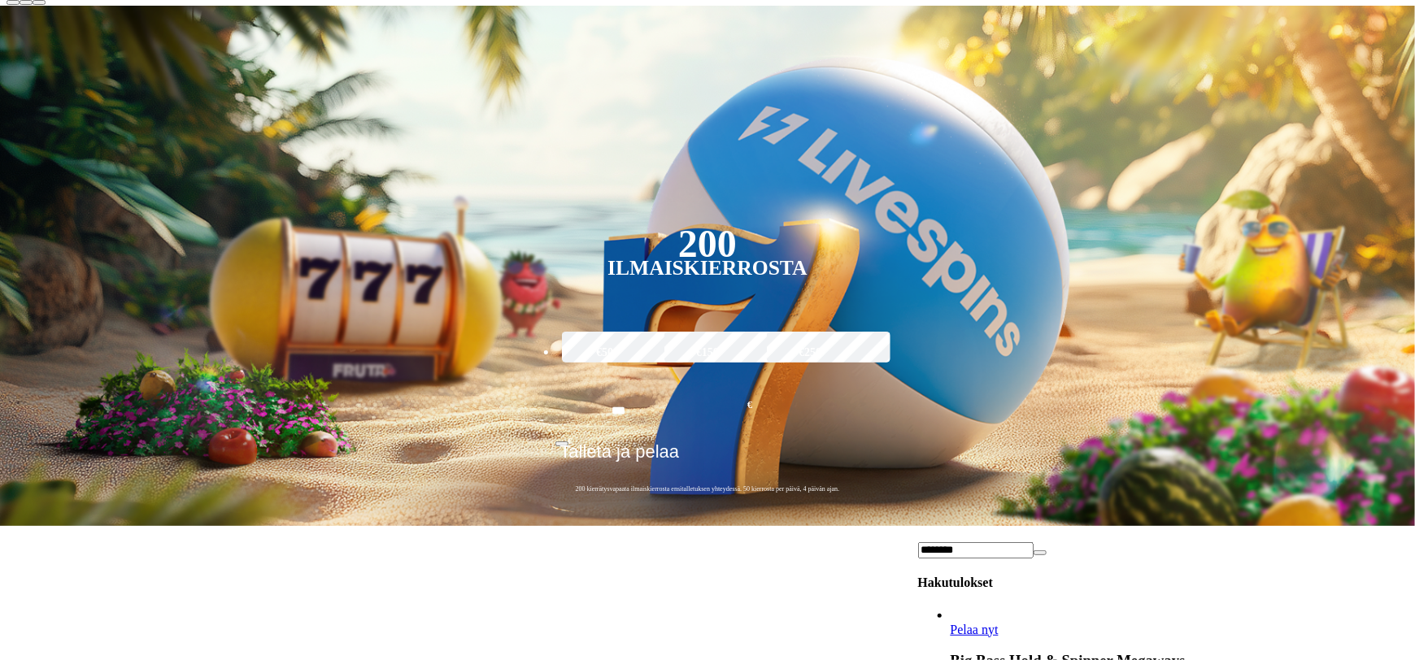
scroll to position [83, 0]
type input "********"
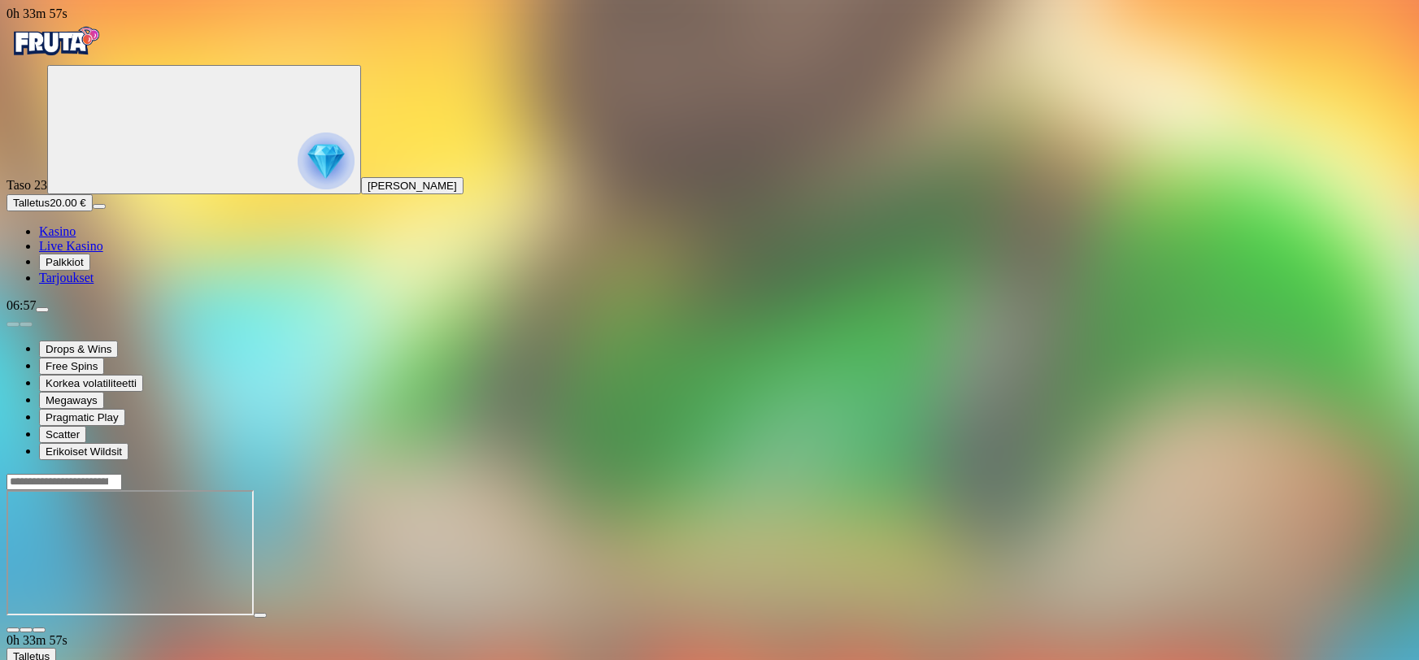
click at [76, 238] on span "Kasino" at bounding box center [57, 231] width 37 height 14
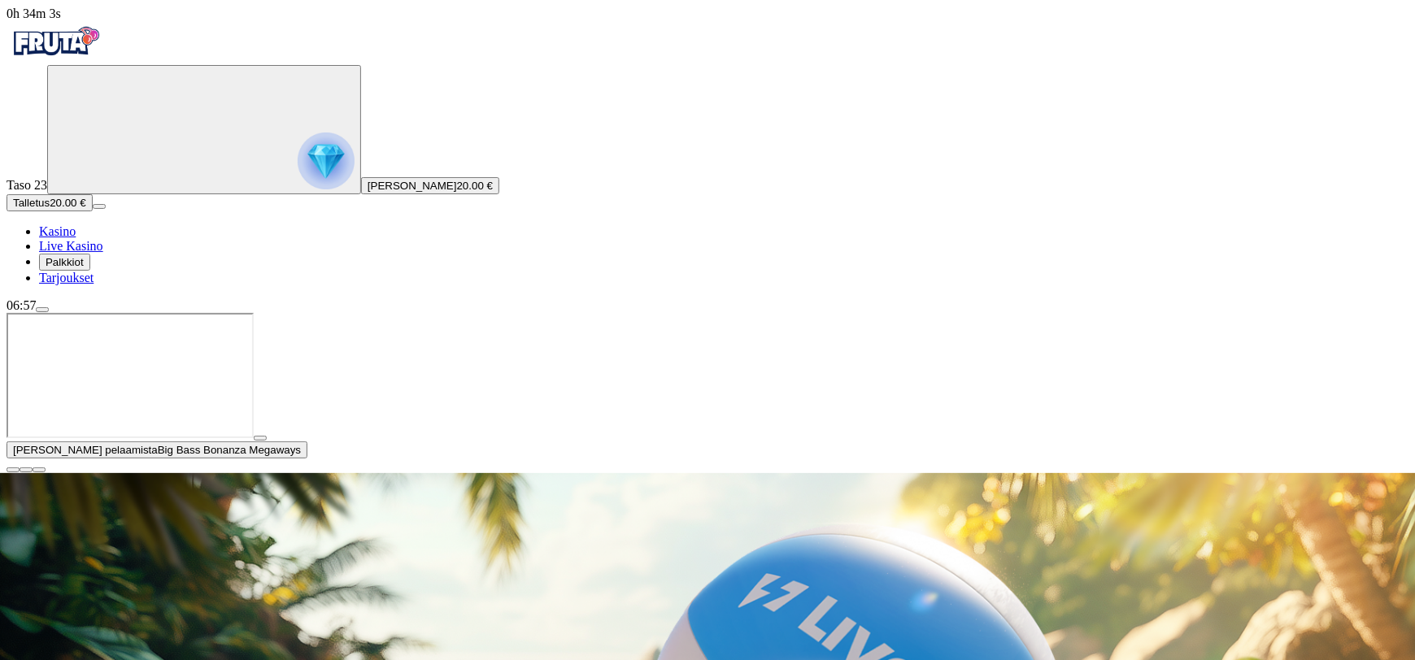
click at [42, 310] on span "menu icon" at bounding box center [42, 310] width 0 height 0
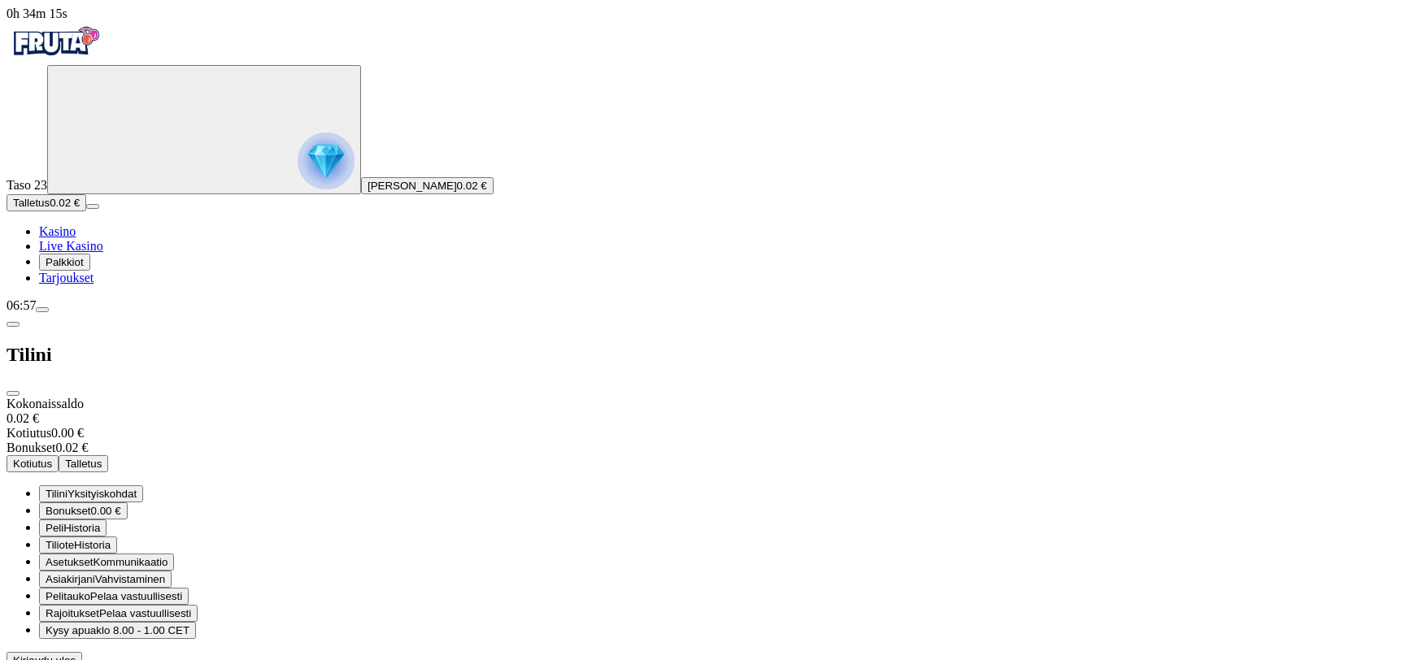
click at [121, 505] on span "0.00 €" at bounding box center [106, 511] width 30 height 12
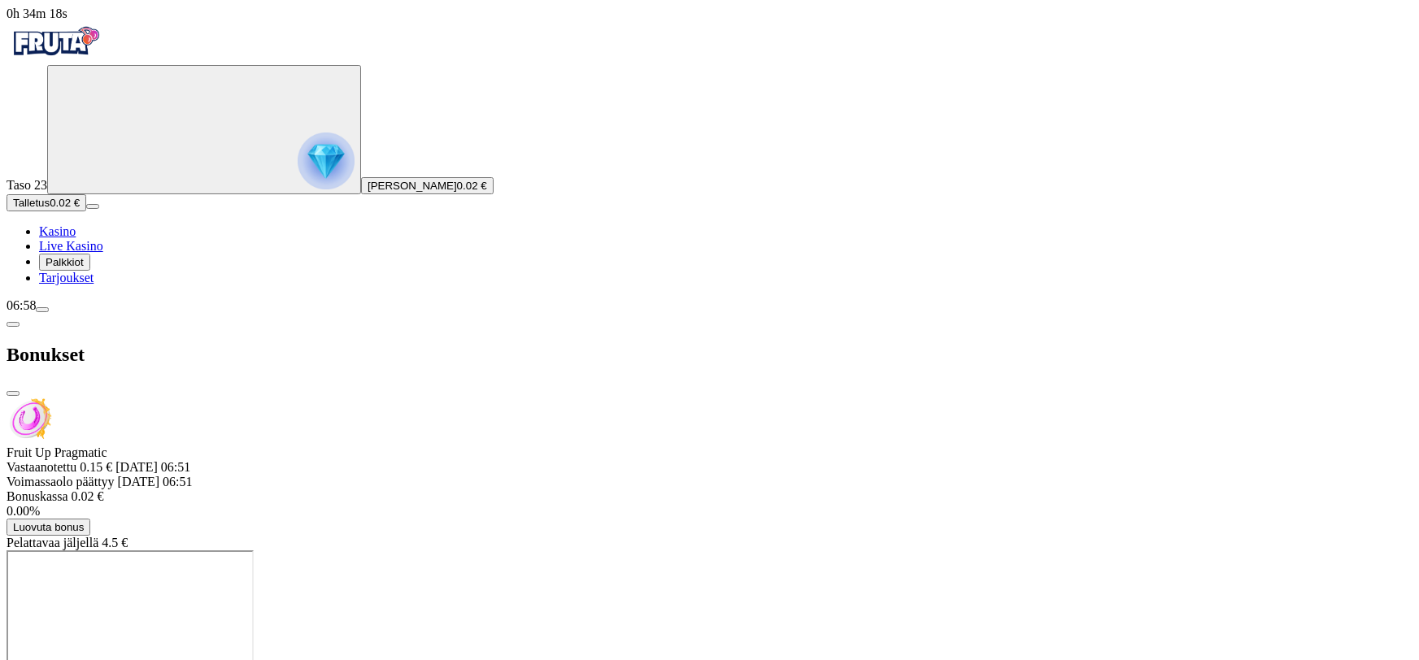
click at [84, 521] on span "Luovuta bonus" at bounding box center [48, 527] width 71 height 12
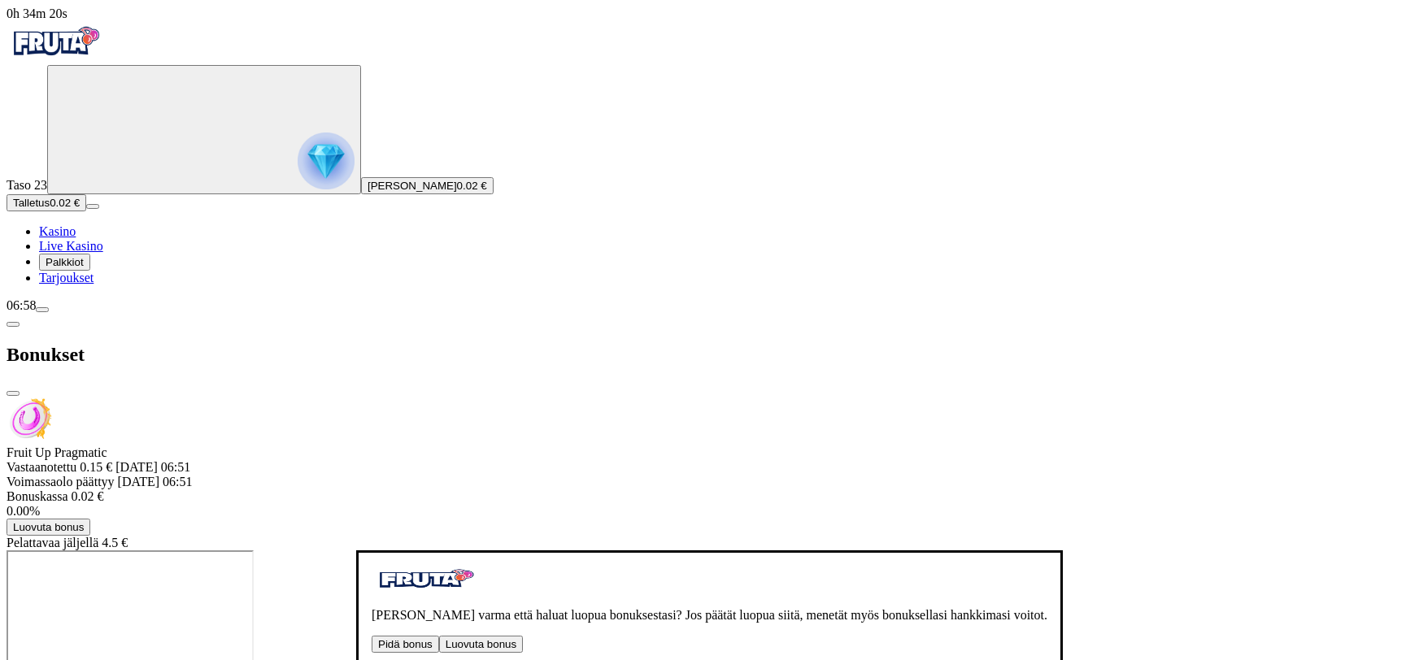
click at [439, 636] on button "Luovuta bonus" at bounding box center [481, 644] width 84 height 17
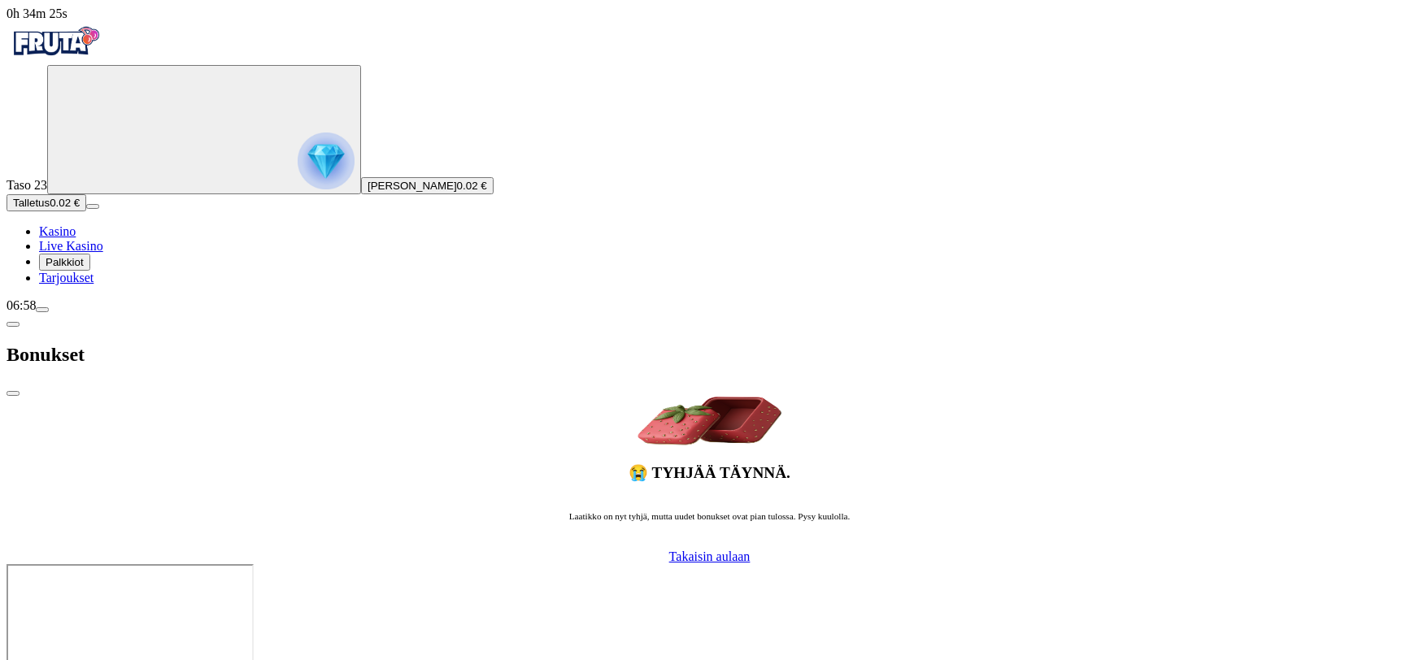
click at [76, 238] on link "Kasino" at bounding box center [57, 231] width 37 height 14
click at [13, 394] on span "close icon" at bounding box center [13, 394] width 0 height 0
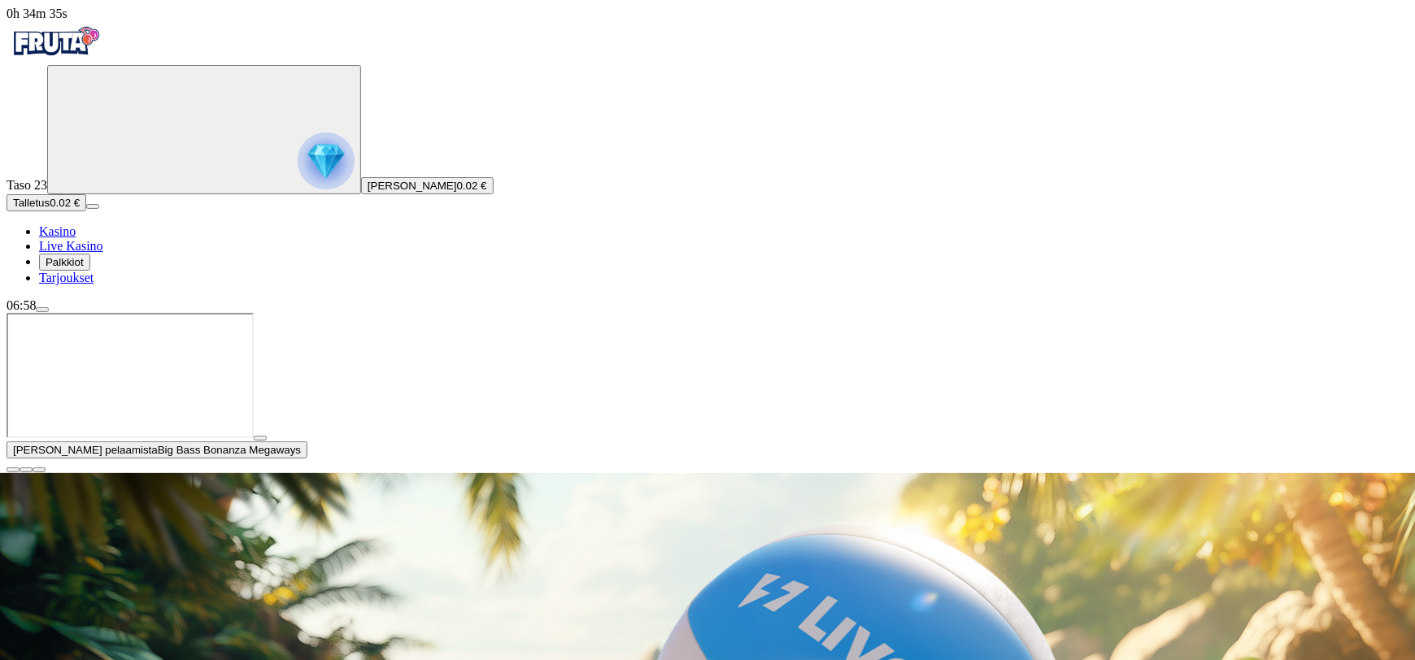
click at [49, 312] on button "menu" at bounding box center [42, 309] width 13 height 5
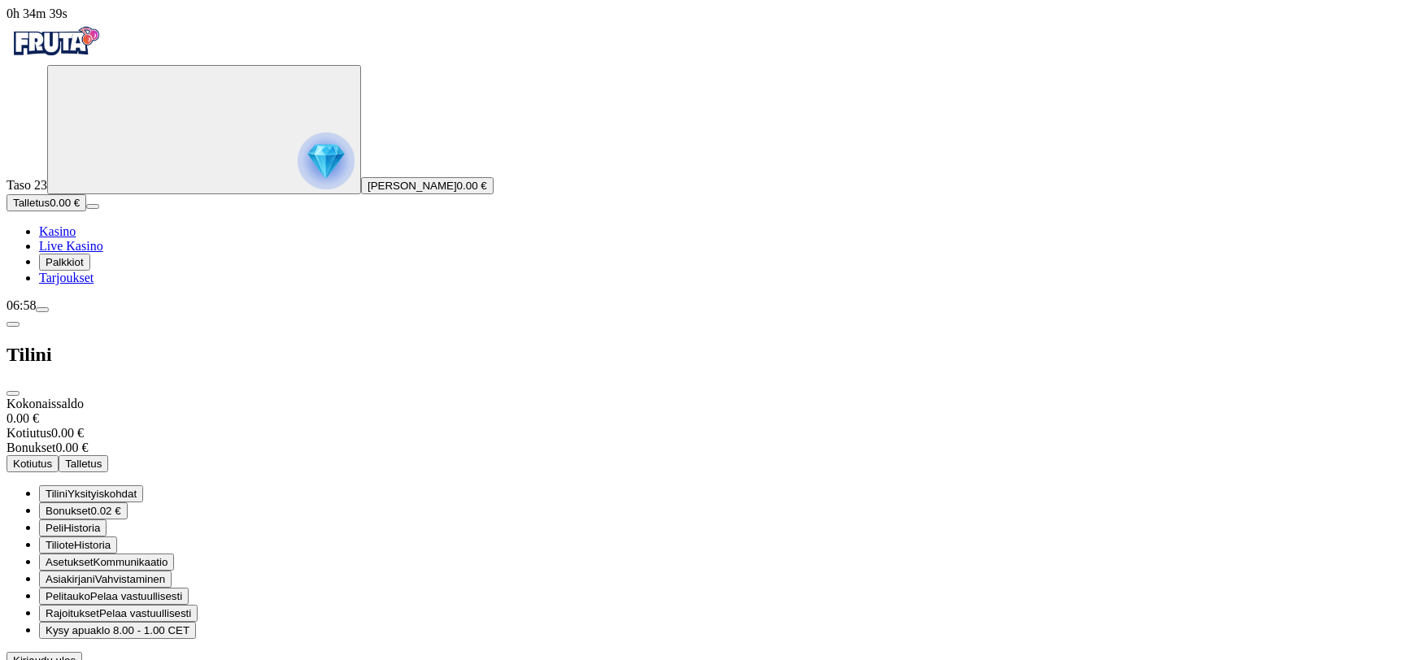
click at [76, 655] on span "Kirjaudu ulos" at bounding box center [44, 661] width 63 height 12
